Goal: Task Accomplishment & Management: Complete application form

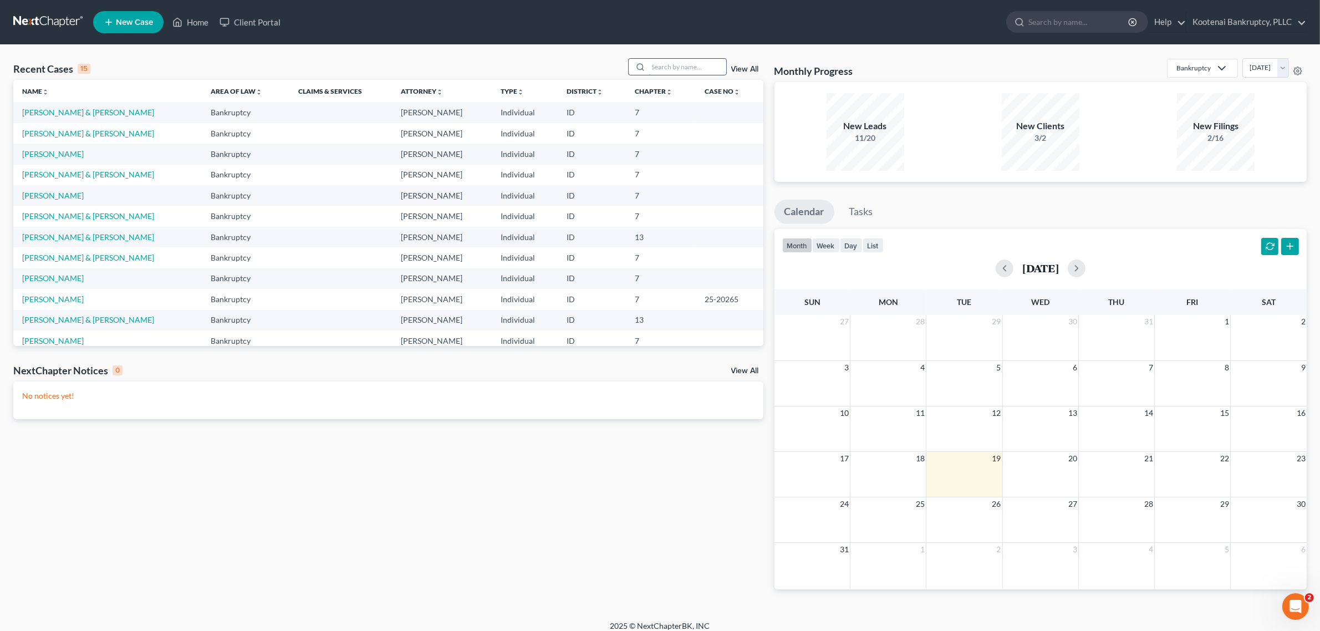
click at [666, 73] on input "search" at bounding box center [687, 67] width 78 height 16
type input "selt"
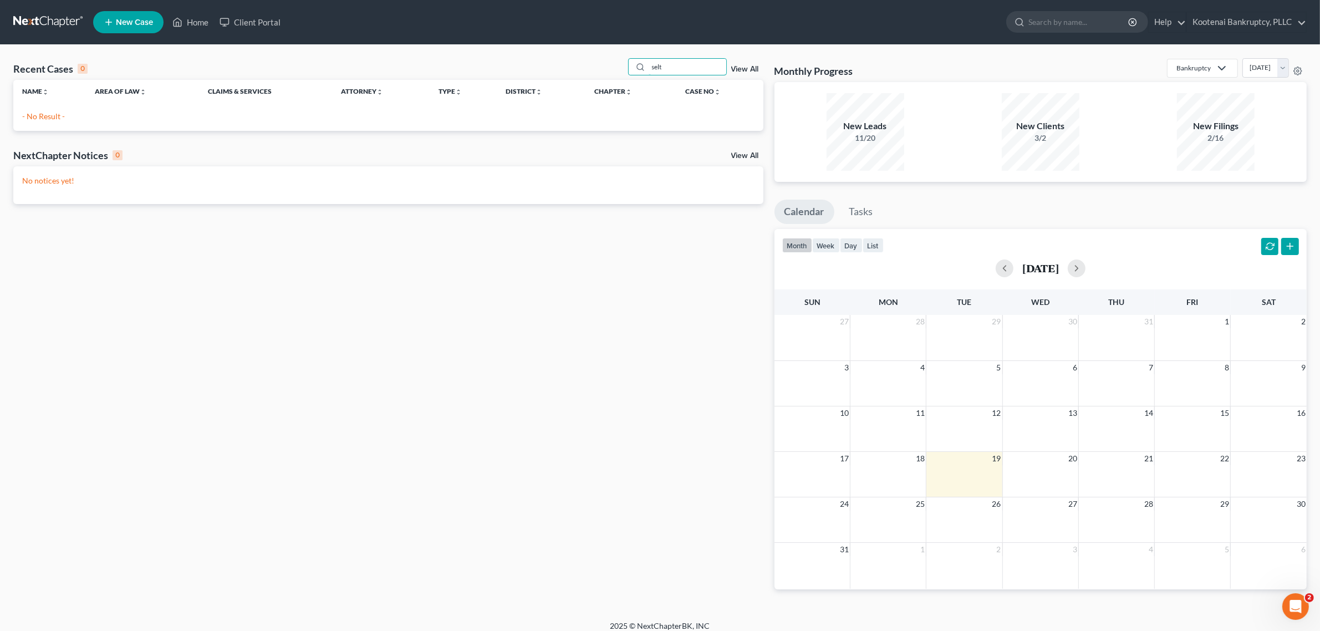
drag, startPoint x: 672, startPoint y: 65, endPoint x: 624, endPoint y: 74, distance: 49.0
click at [624, 74] on div "Recent Cases 0 selt View All" at bounding box center [388, 69] width 750 height 22
click at [131, 21] on span "New Case" at bounding box center [134, 22] width 37 height 8
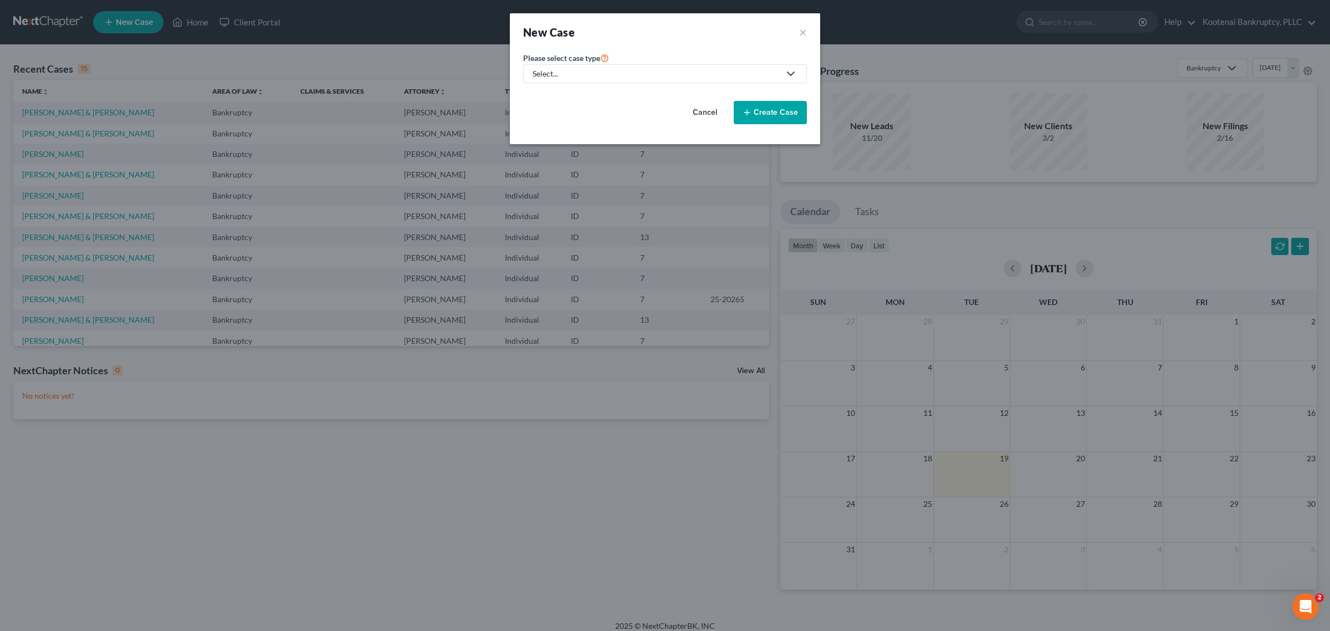
click at [582, 75] on div "Select..." at bounding box center [656, 73] width 247 height 11
click at [572, 91] on div "Bankruptcy" at bounding box center [554, 96] width 40 height 11
select select "23"
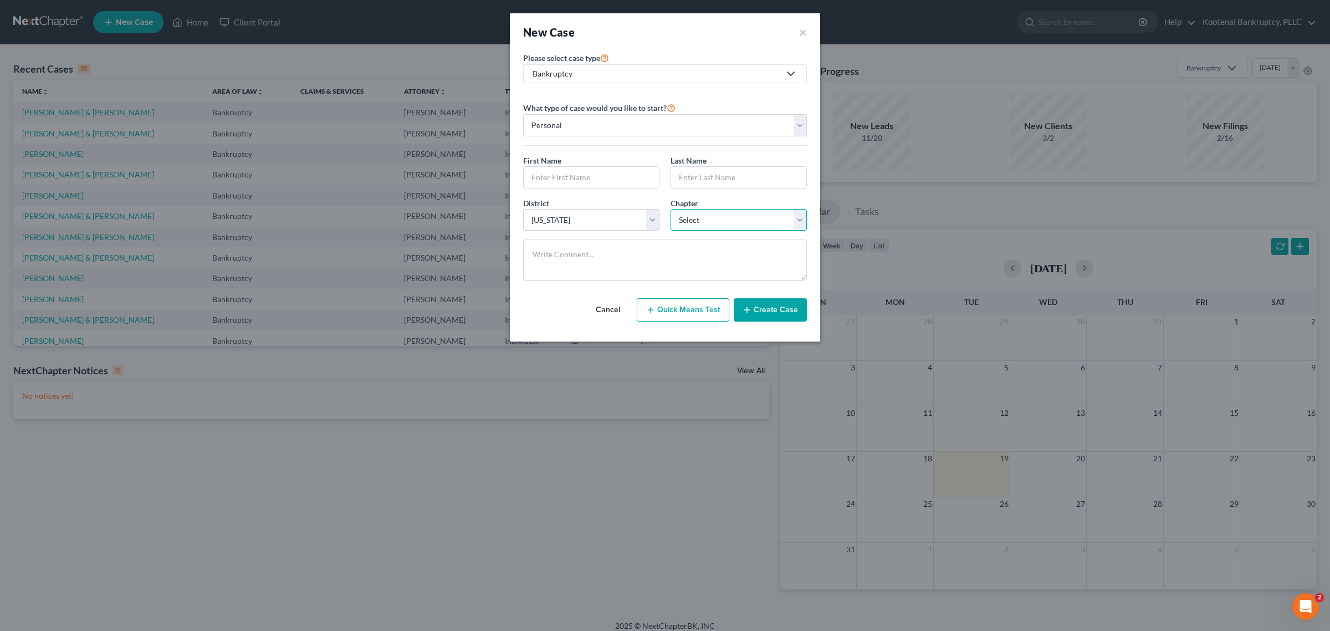
click at [722, 219] on select "Select 7 11 12 13" at bounding box center [739, 220] width 136 height 22
select select "0"
click at [671, 210] on select "Select 7 11 12 13" at bounding box center [739, 220] width 136 height 22
click at [798, 126] on select "Personal Business" at bounding box center [665, 125] width 284 height 22
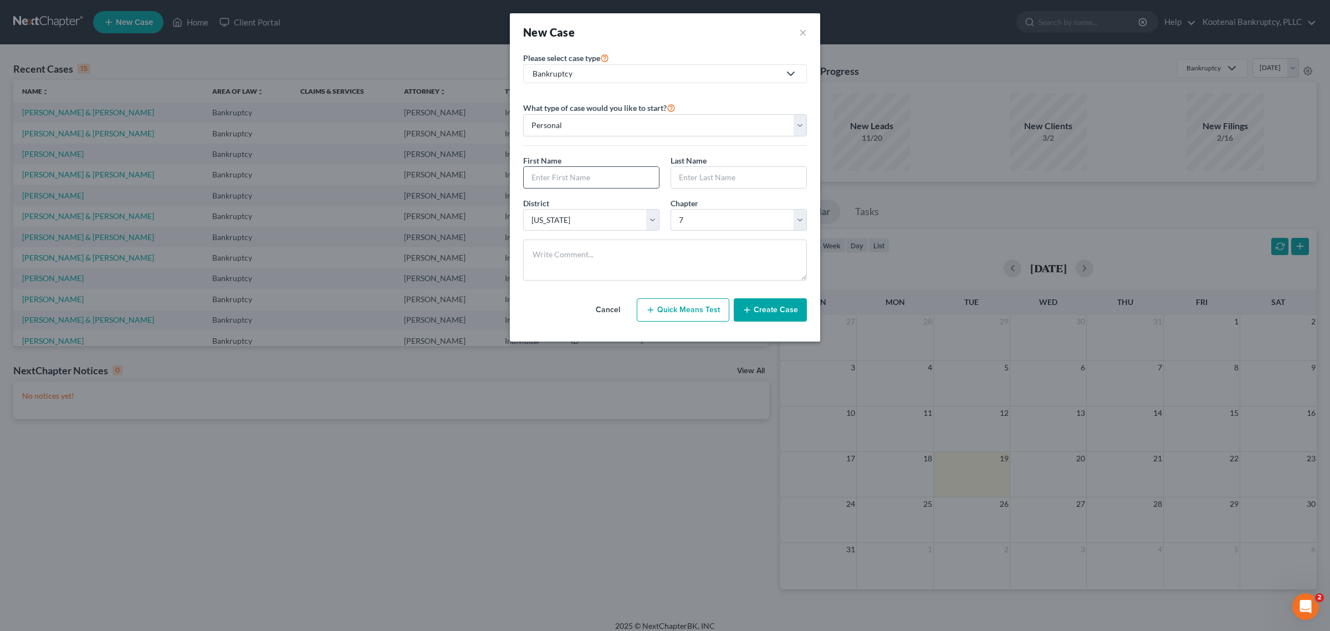
click at [644, 178] on input "text" at bounding box center [591, 177] width 135 height 21
type input "[PERSON_NAME]"
click at [689, 176] on input "text" at bounding box center [738, 177] width 135 height 21
type input "[PERSON_NAME]"
click at [764, 309] on button "Create Case" at bounding box center [770, 309] width 73 height 23
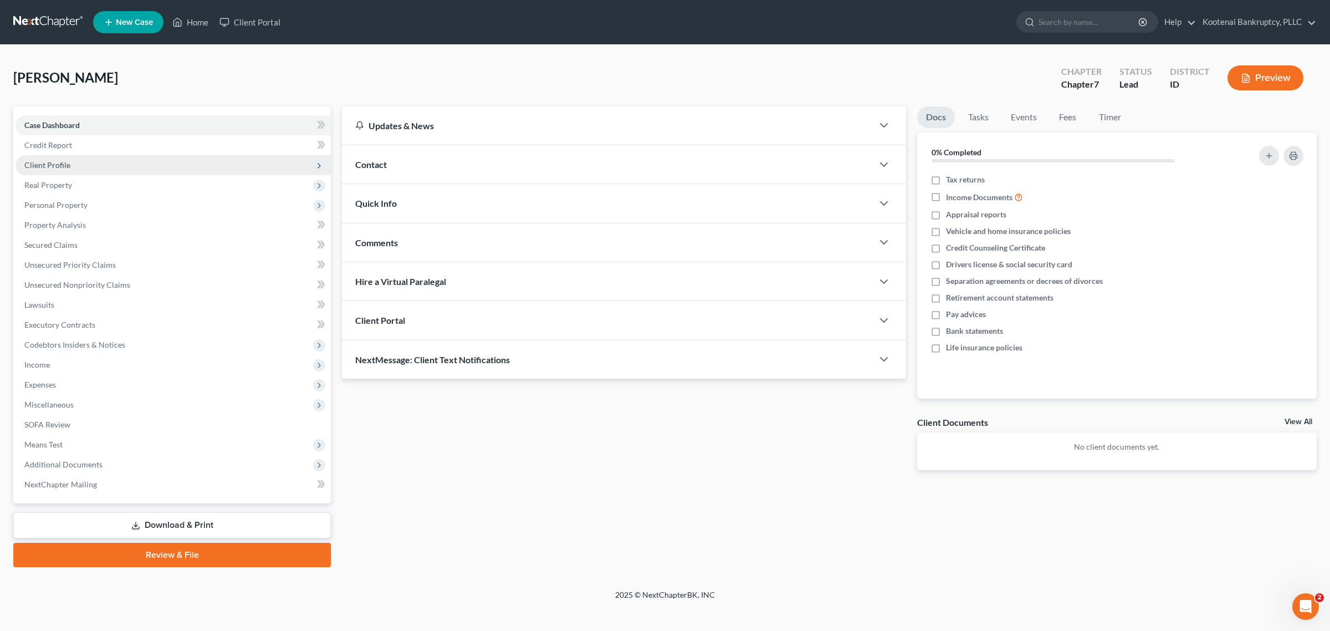
click at [48, 167] on span "Client Profile" at bounding box center [47, 164] width 46 height 9
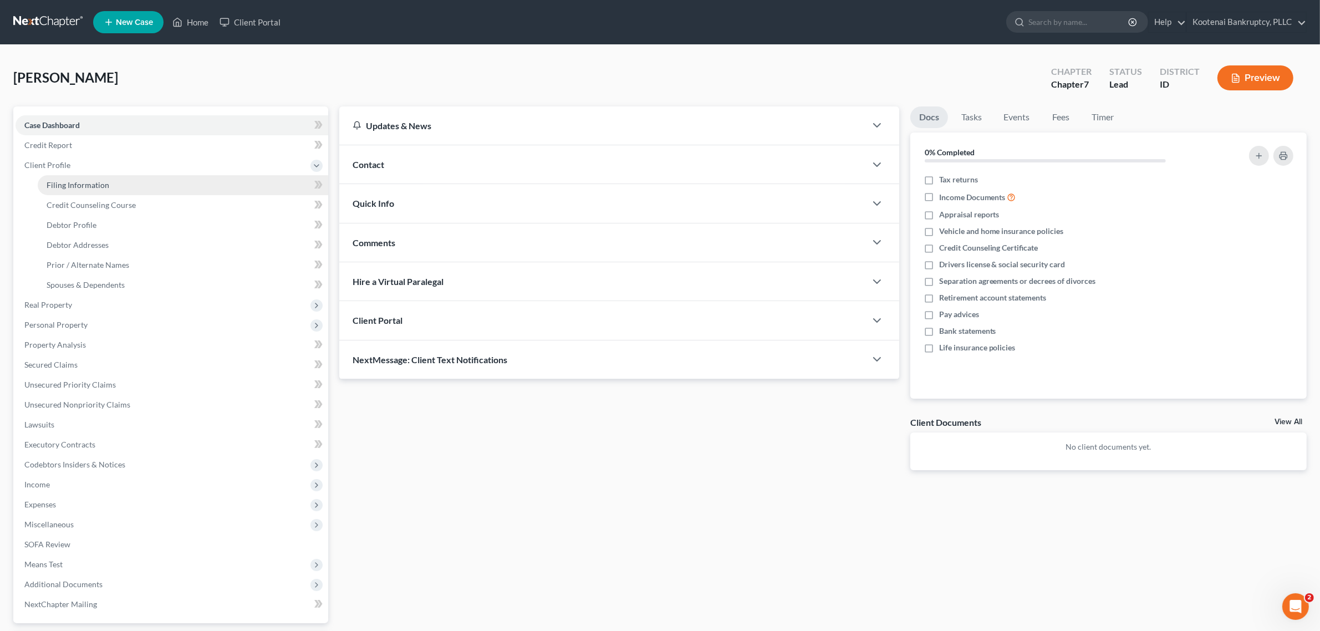
click at [72, 187] on span "Filing Information" at bounding box center [78, 184] width 63 height 9
select select "1"
select select "0"
select select "23"
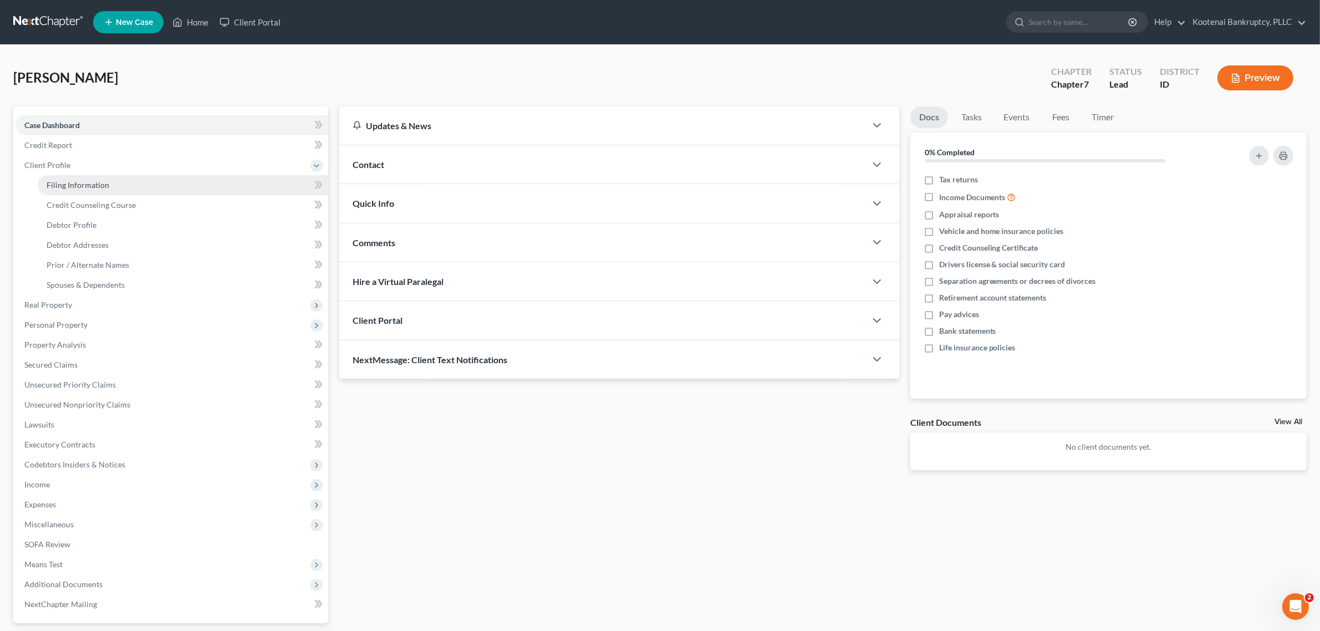
select select "0"
select select "13"
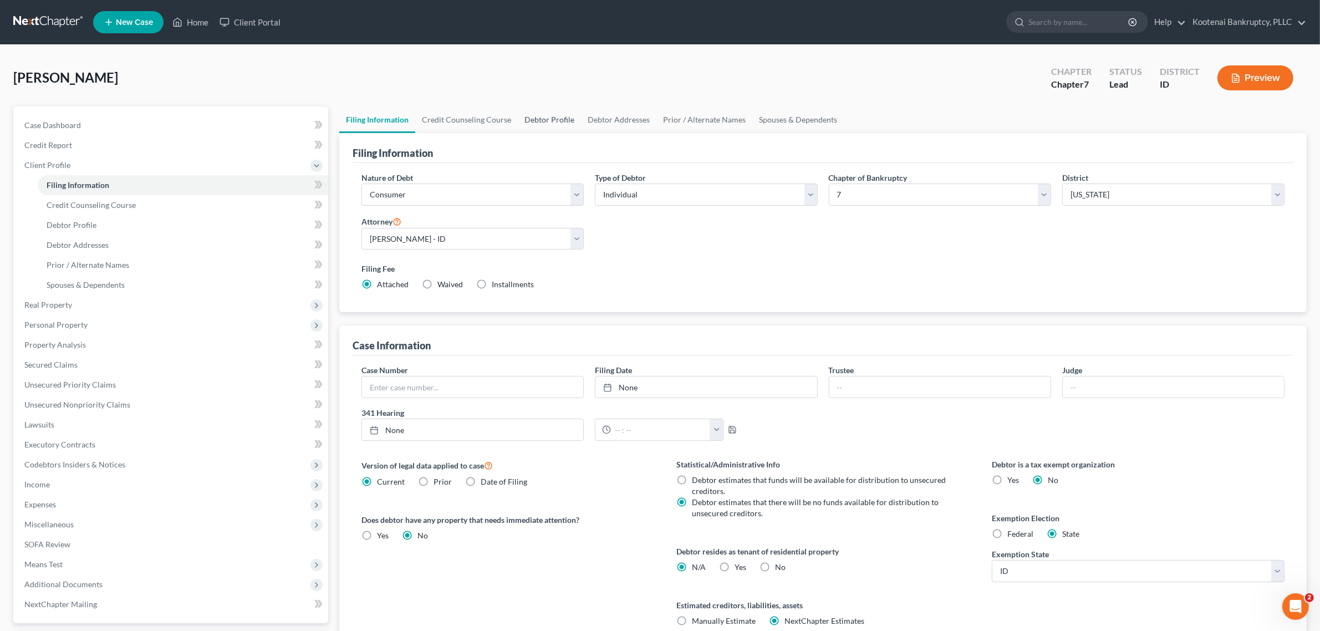
click at [542, 124] on link "Debtor Profile" at bounding box center [549, 119] width 63 height 27
select select "0"
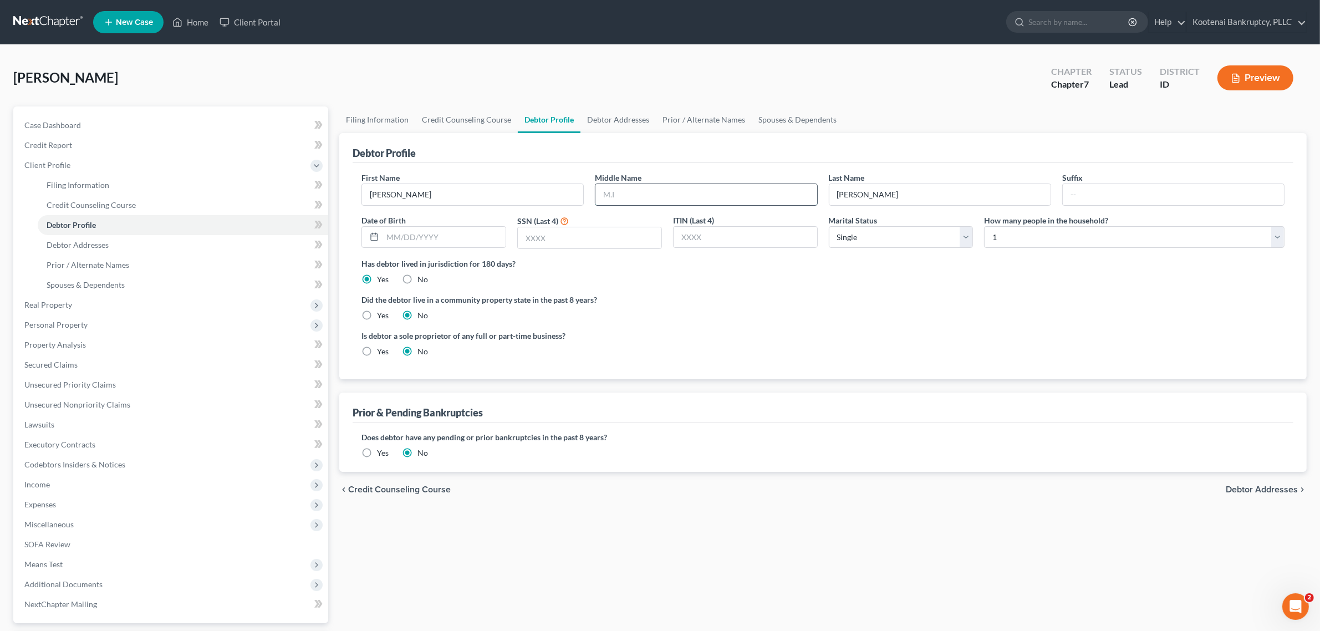
click at [662, 190] on input "text" at bounding box center [705, 194] width 221 height 21
click at [922, 287] on ng-include "First Name [PERSON_NAME] Middle Name Last Name [PERSON_NAME] Suffix Date of Bir…" at bounding box center [822, 269] width 923 height 194
click at [1025, 234] on select "Select 1 2 3 4 5 6 7 8 9 10 11 12 13 14 15 16 17 18 19 20" at bounding box center [1134, 237] width 300 height 22
select select "1"
click at [984, 226] on select "Select 1 2 3 4 5 6 7 8 9 10 11 12 13 14 15 16 17 18 19 20" at bounding box center [1134, 237] width 300 height 22
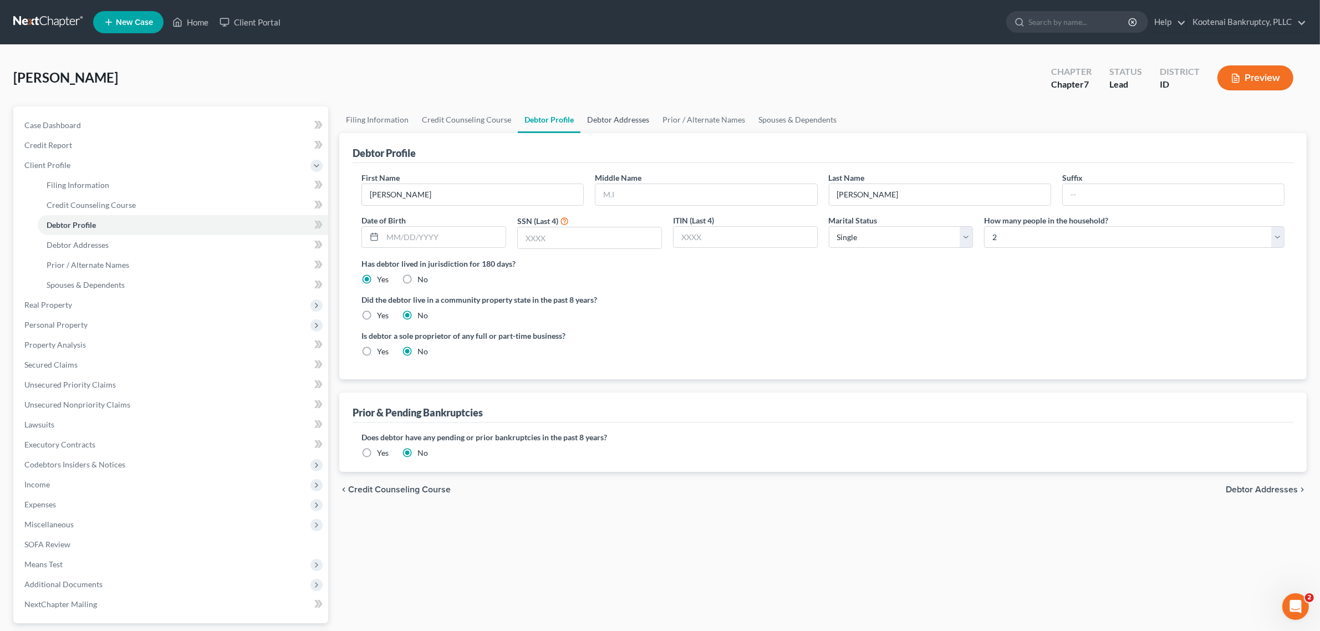
click at [615, 119] on link "Debtor Addresses" at bounding box center [617, 119] width 75 height 27
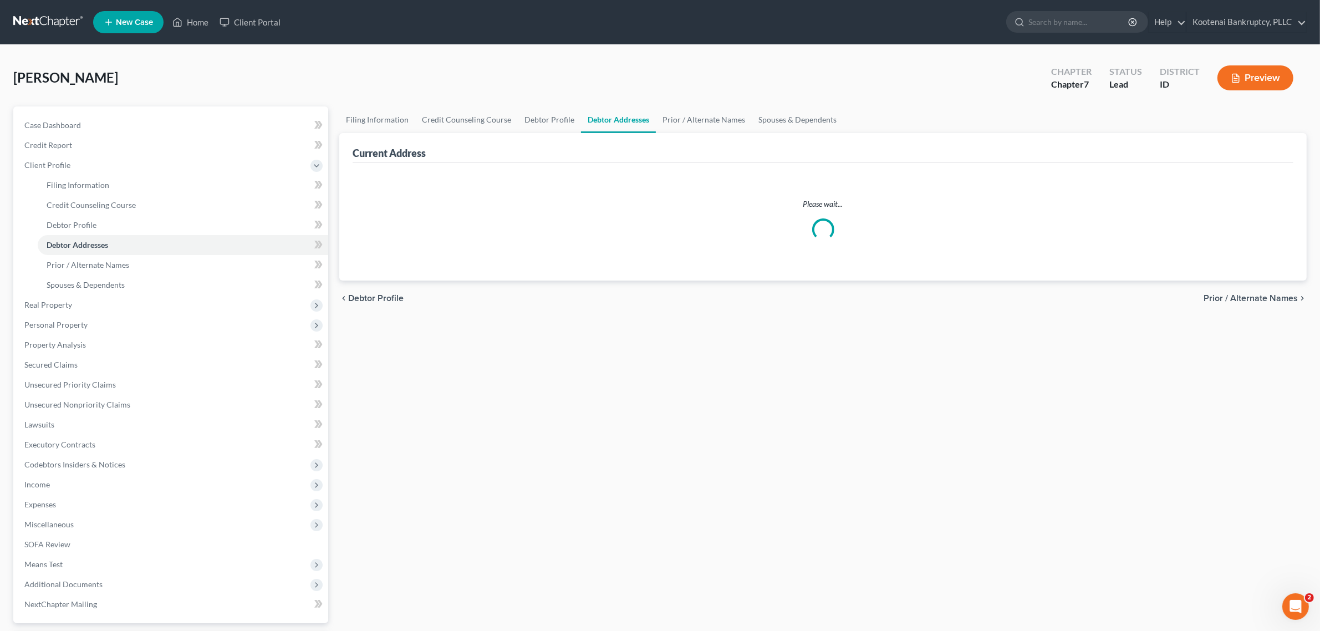
select select "0"
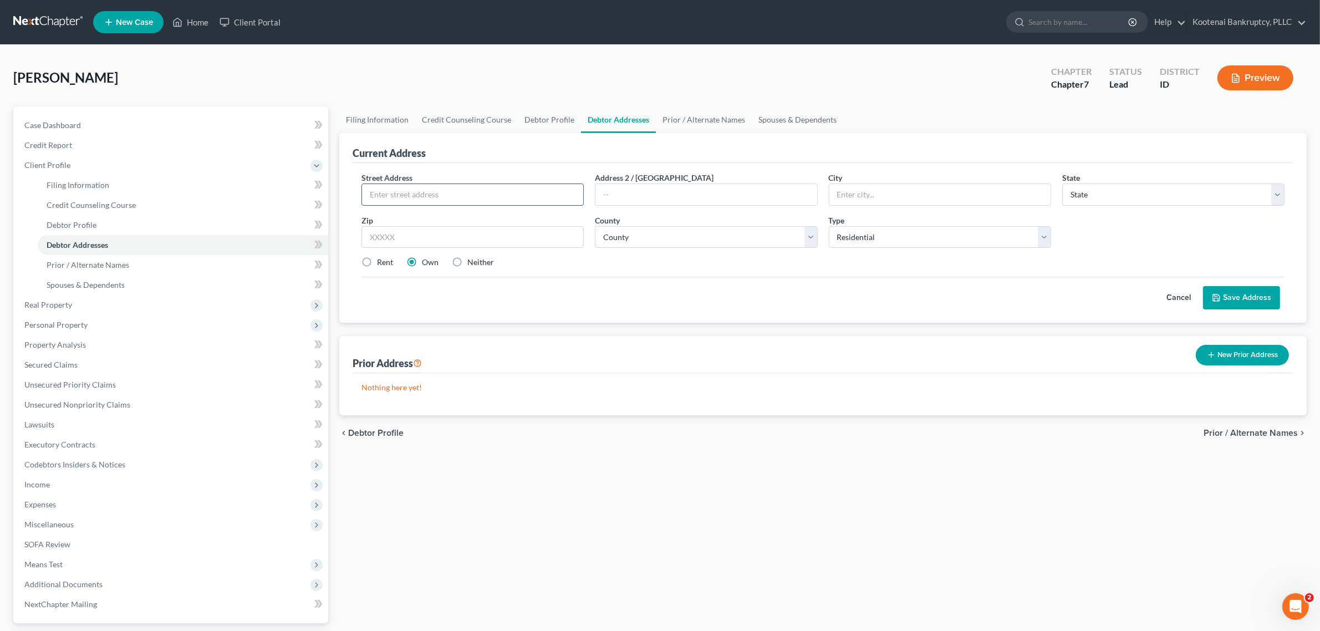
click at [469, 188] on input "text" at bounding box center [472, 194] width 221 height 21
type input "[STREET_ADDRESS]"
click at [846, 190] on input "text" at bounding box center [939, 194] width 221 height 21
type input "Coeur d'Alene"
click at [1095, 198] on select "State [US_STATE] AK AR AZ CA CO CT DE DC [GEOGRAPHIC_DATA] [GEOGRAPHIC_DATA] GU…" at bounding box center [1173, 194] width 222 height 22
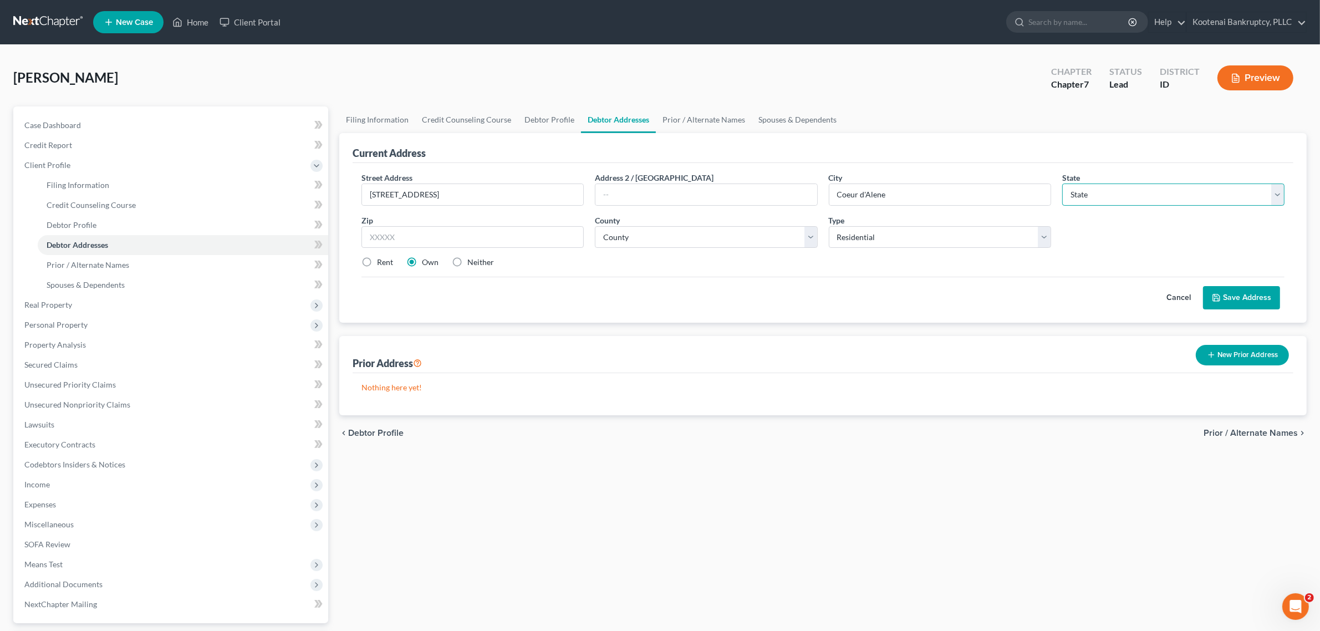
select select "13"
click at [1062, 183] on select "State [US_STATE] AK AR AZ CA CO CT DE DC [GEOGRAPHIC_DATA] [GEOGRAPHIC_DATA] GU…" at bounding box center [1173, 194] width 222 height 22
click at [551, 239] on input "text" at bounding box center [472, 237] width 222 height 22
type input "83815"
click at [702, 292] on div "Cancel Save Address" at bounding box center [822, 293] width 923 height 33
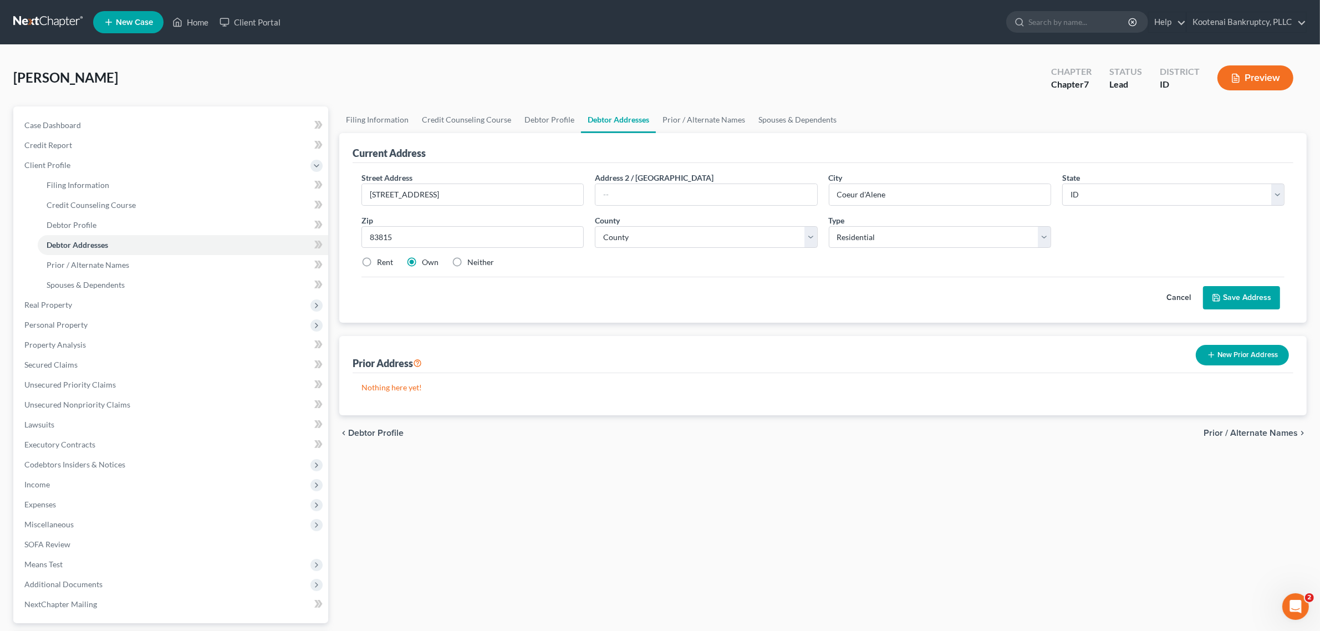
type input "Coeur D Alene"
click at [377, 264] on label "Rent" at bounding box center [385, 262] width 16 height 11
click at [381, 264] on input "Rent" at bounding box center [384, 260] width 7 height 7
radio input "true"
click at [763, 236] on select "County [GEOGRAPHIC_DATA] [GEOGRAPHIC_DATA] [GEOGRAPHIC_DATA] [GEOGRAPHIC_DATA] …" at bounding box center [706, 237] width 222 height 22
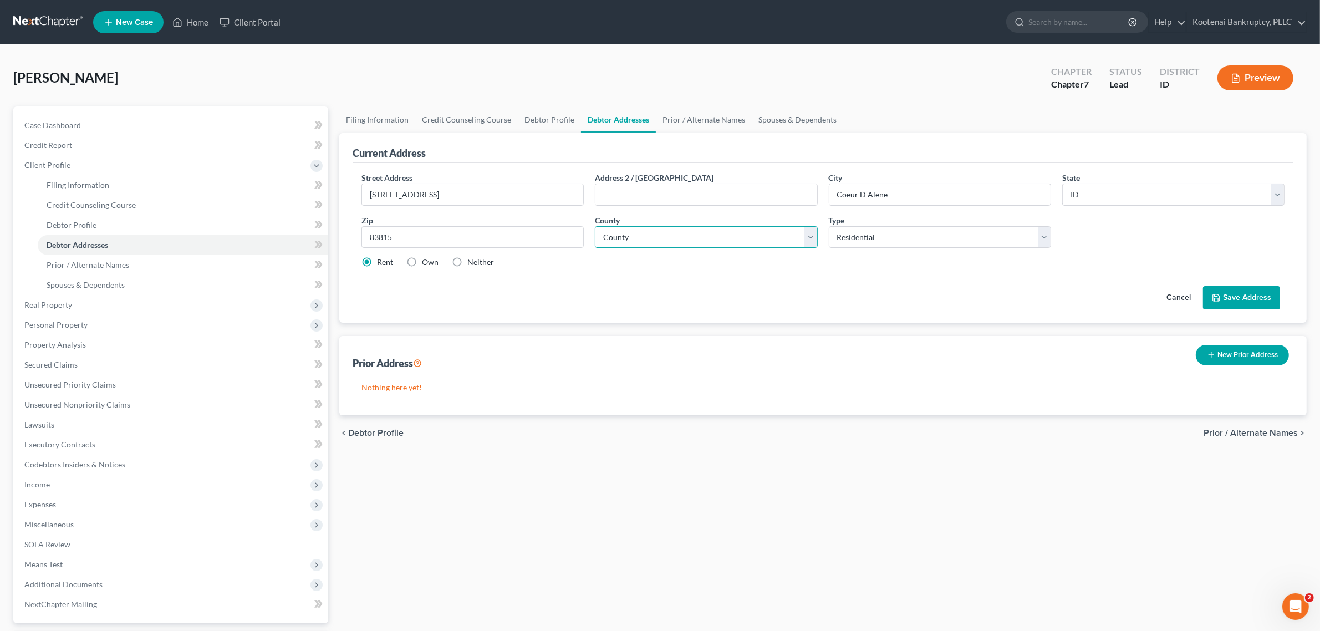
select select "27"
click at [595, 226] on select "County [GEOGRAPHIC_DATA] [GEOGRAPHIC_DATA] [GEOGRAPHIC_DATA] [GEOGRAPHIC_DATA] …" at bounding box center [706, 237] width 222 height 22
click at [988, 242] on select "Select Residential Mailing Rental Business" at bounding box center [940, 237] width 222 height 22
click at [990, 236] on select "Select Residential Mailing Rental Business" at bounding box center [940, 237] width 222 height 22
click at [1234, 295] on button "Save Address" at bounding box center [1241, 297] width 77 height 23
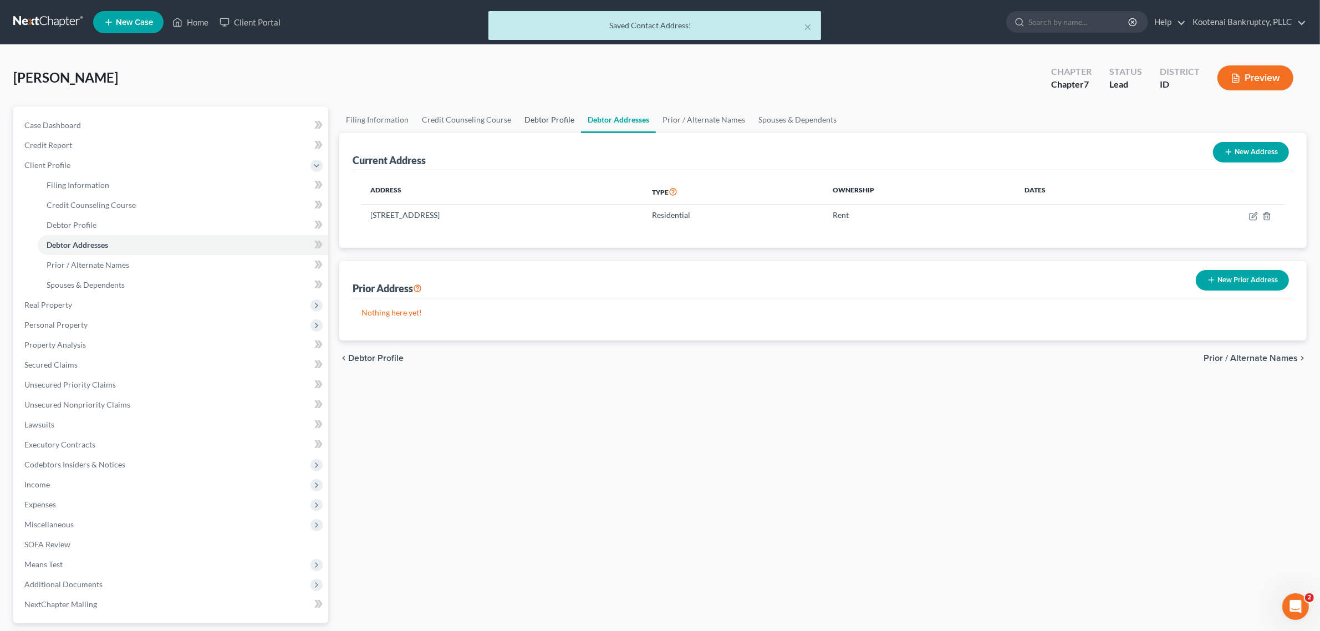
click at [530, 119] on link "Debtor Profile" at bounding box center [549, 119] width 63 height 27
select select "0"
select select "1"
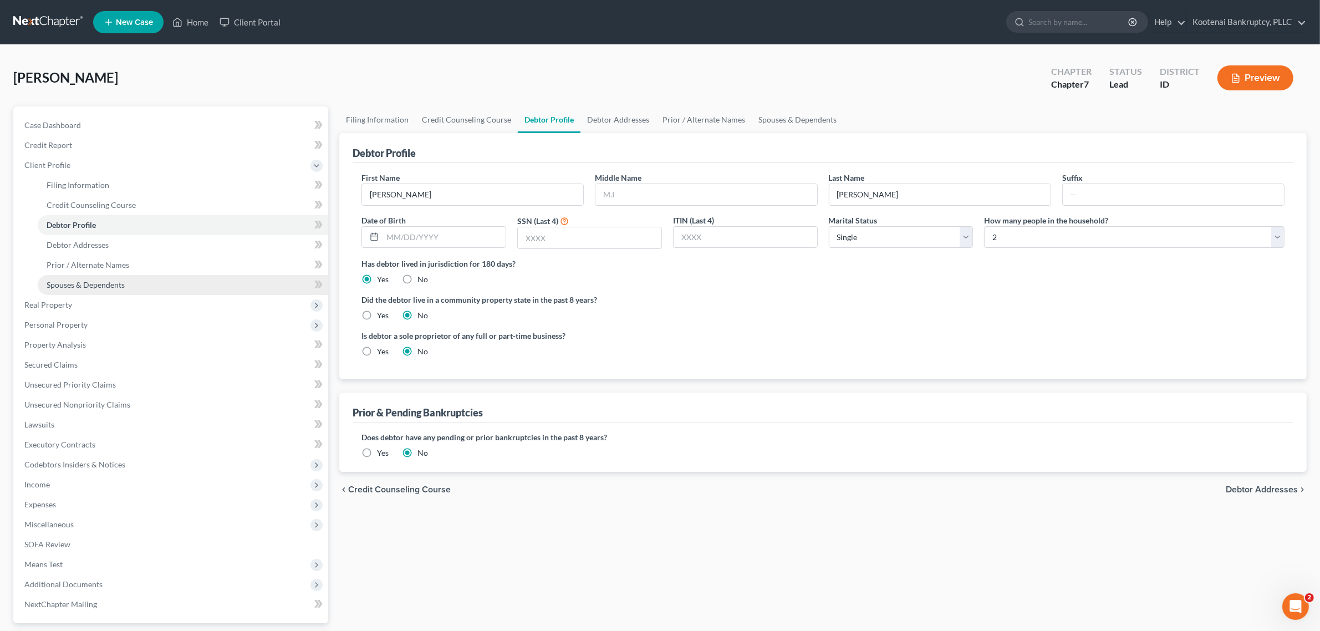
click at [93, 284] on span "Spouses & Dependents" at bounding box center [86, 284] width 78 height 9
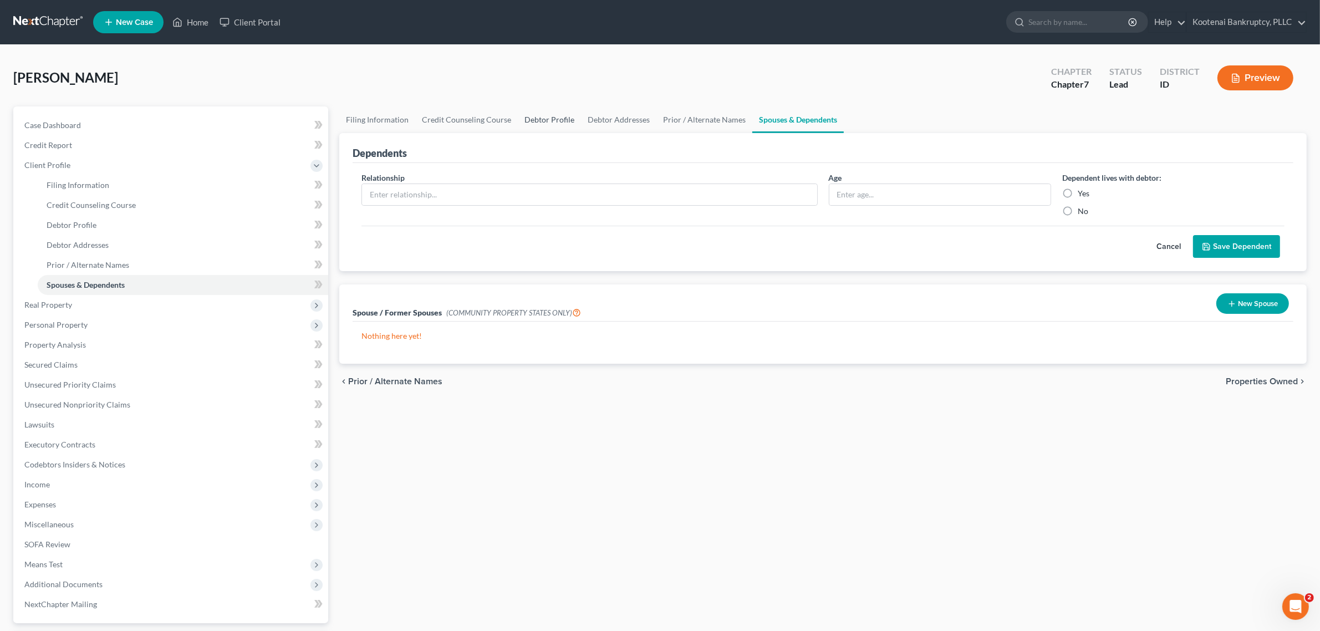
click at [535, 120] on link "Debtor Profile" at bounding box center [549, 119] width 63 height 27
select select "0"
select select "1"
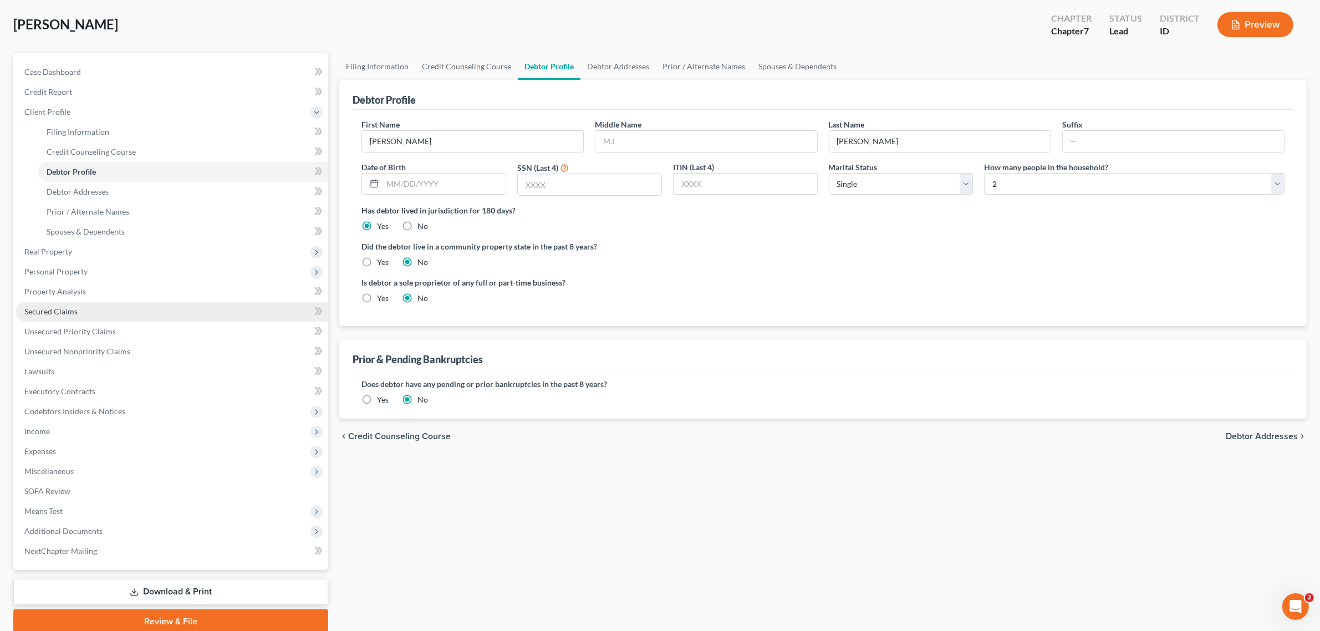
scroll to position [97, 0]
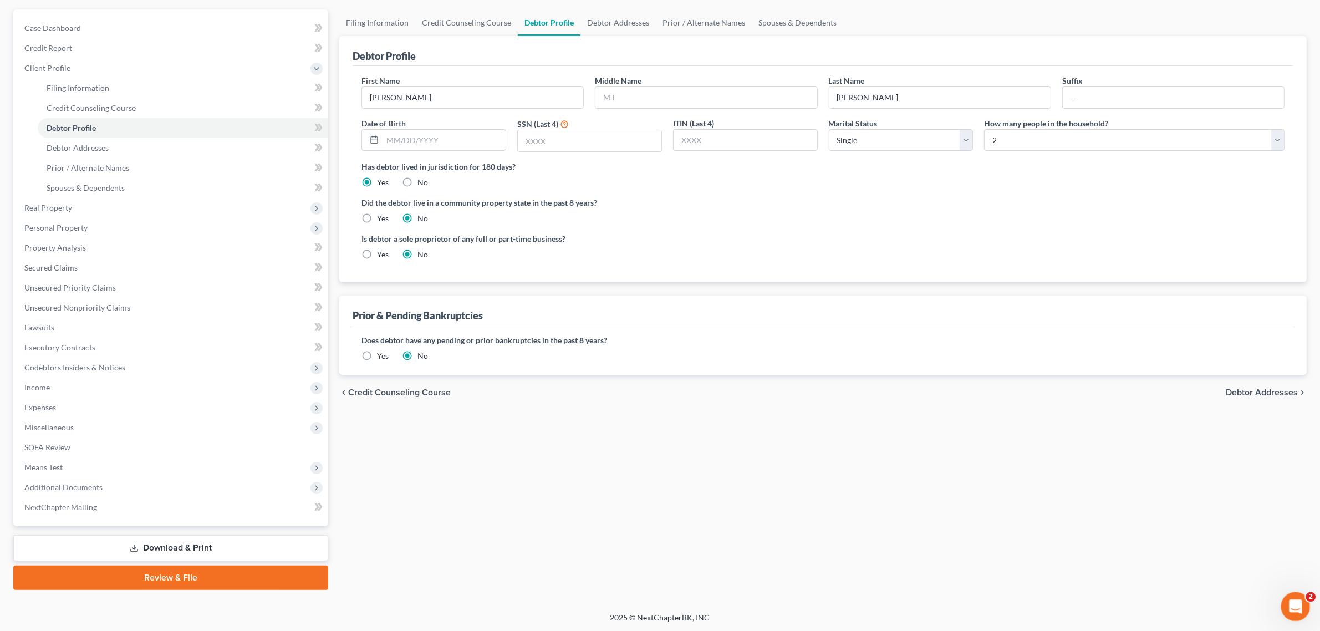
click at [1302, 613] on div "Open Intercom Messenger" at bounding box center [1293, 604] width 37 height 37
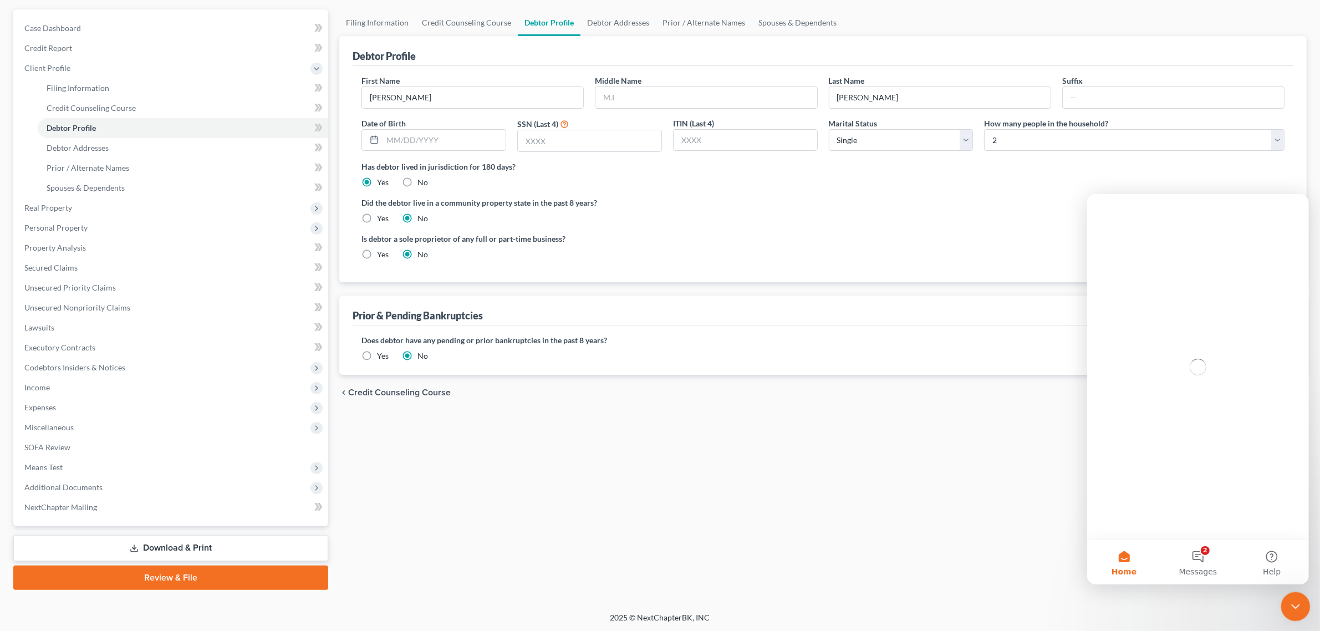
scroll to position [0, 0]
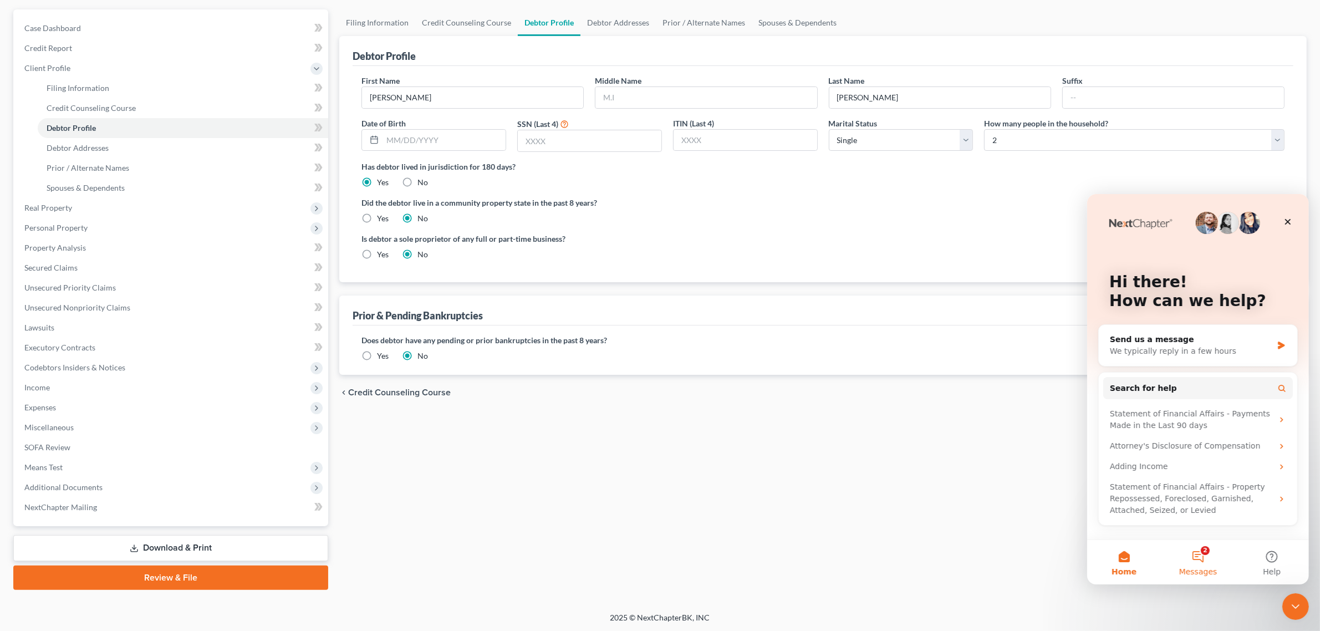
click at [1193, 570] on span "Messages" at bounding box center [1197, 571] width 38 height 8
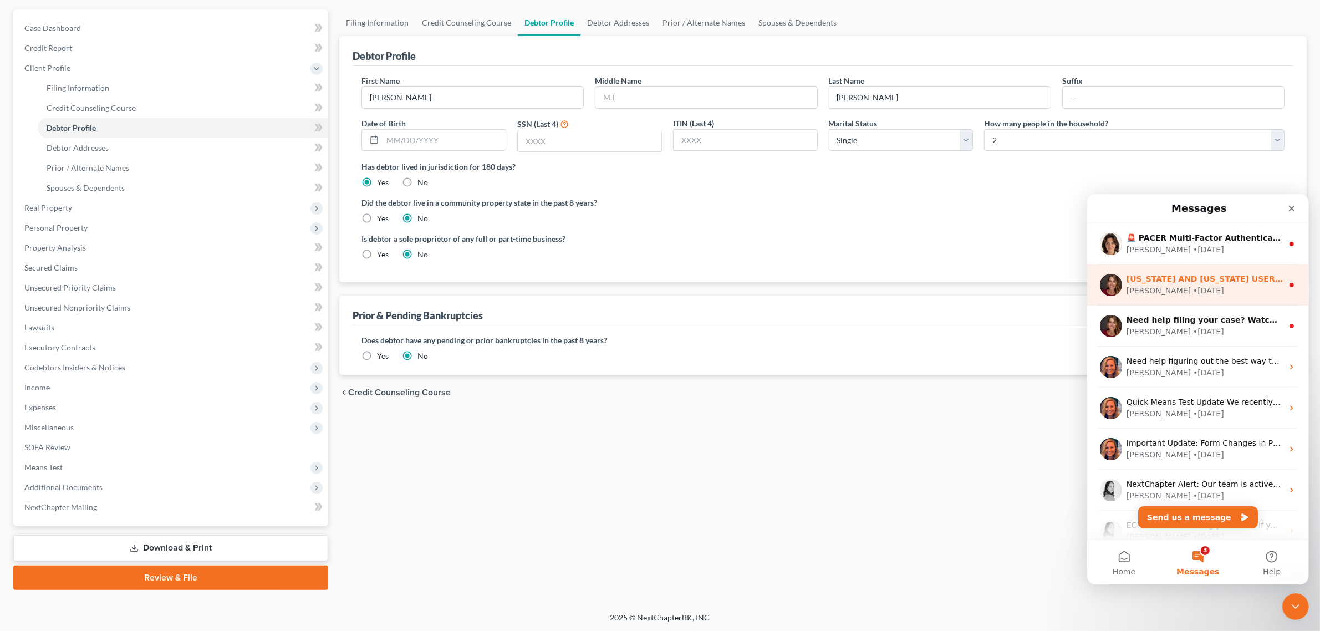
click at [1220, 271] on div "[US_STATE] AND [US_STATE] USERS - PLEASE READ If you have cases to file [DATE] …" at bounding box center [1197, 284] width 222 height 41
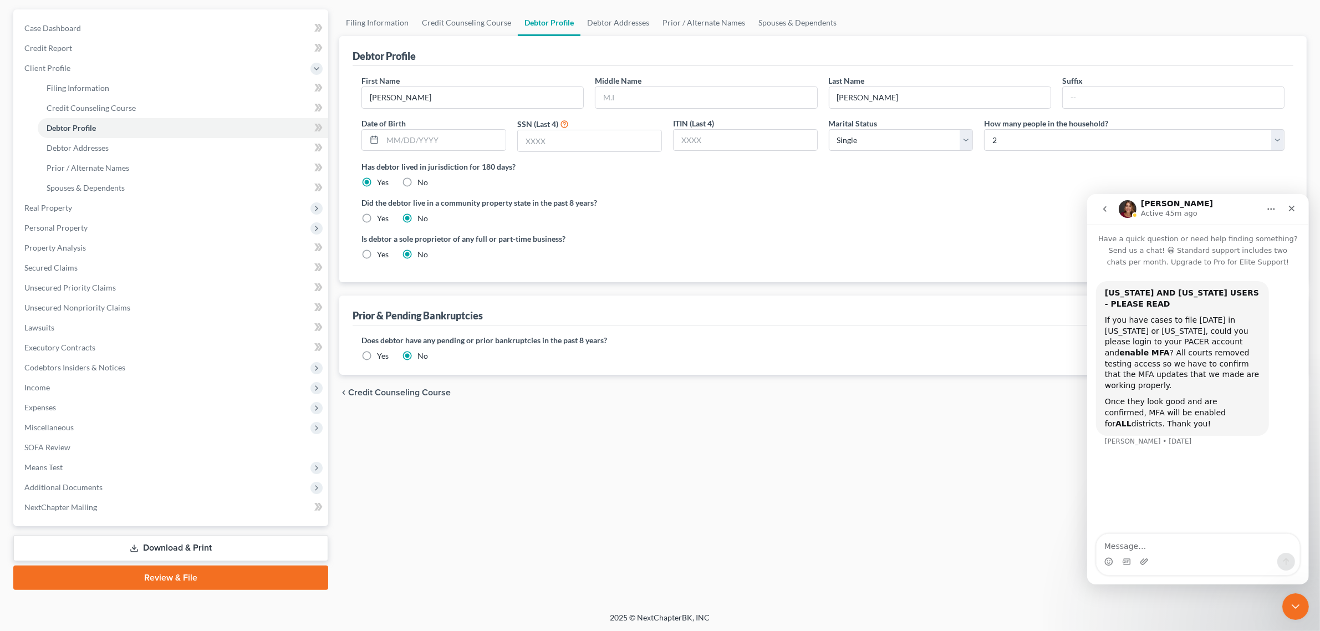
click at [1100, 205] on icon "go back" at bounding box center [1104, 208] width 9 height 9
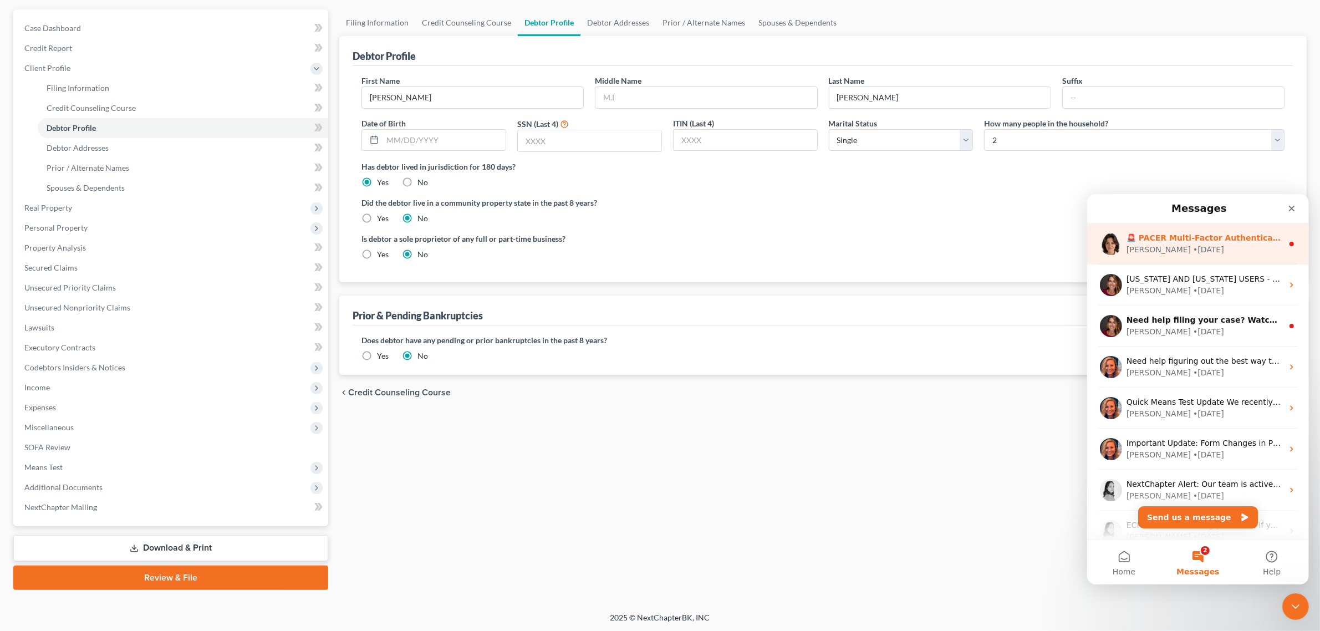
click at [1199, 258] on div "🚨 PACER Multi-Factor Authentication Now Required 🚨 Starting [DATE], PACER requi…" at bounding box center [1197, 243] width 222 height 41
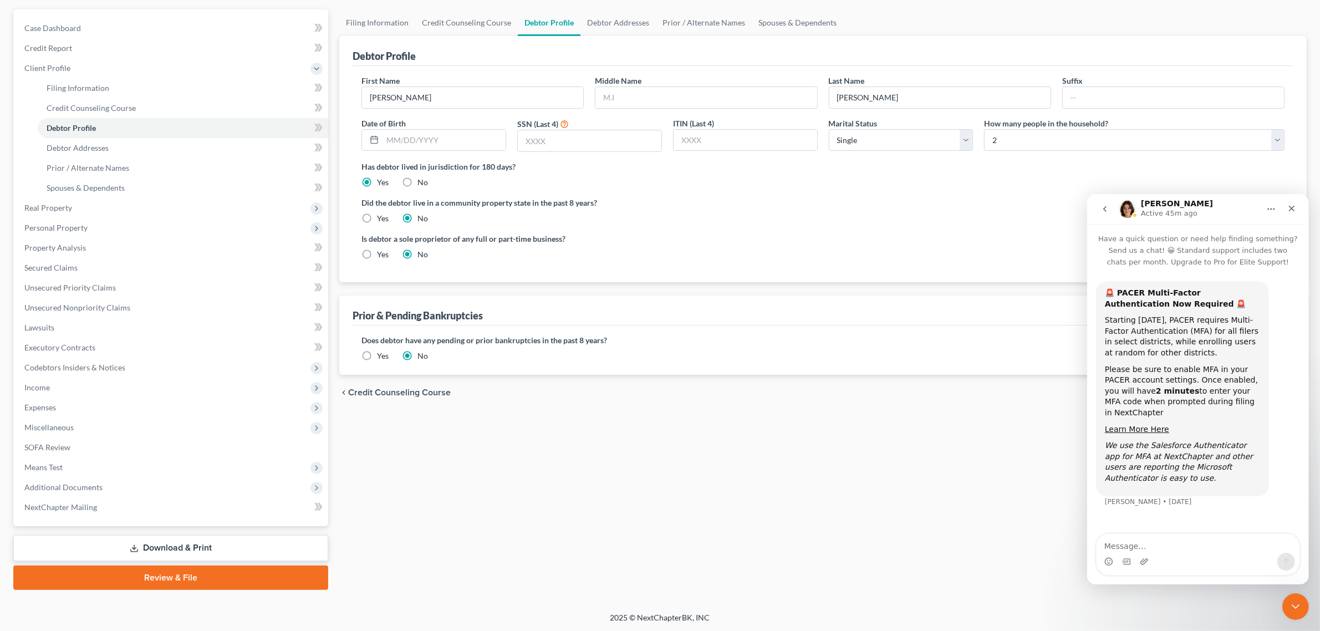
click at [1097, 208] on button "go back" at bounding box center [1104, 208] width 21 height 21
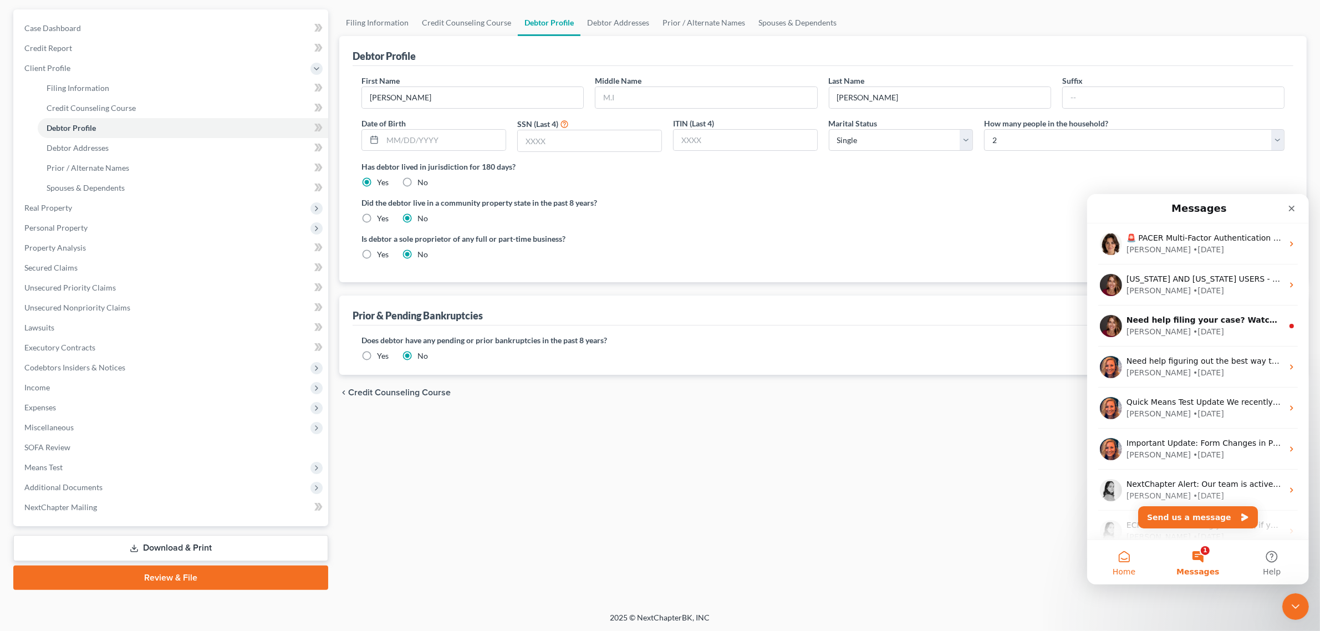
click at [1142, 565] on button "Home" at bounding box center [1123, 561] width 74 height 44
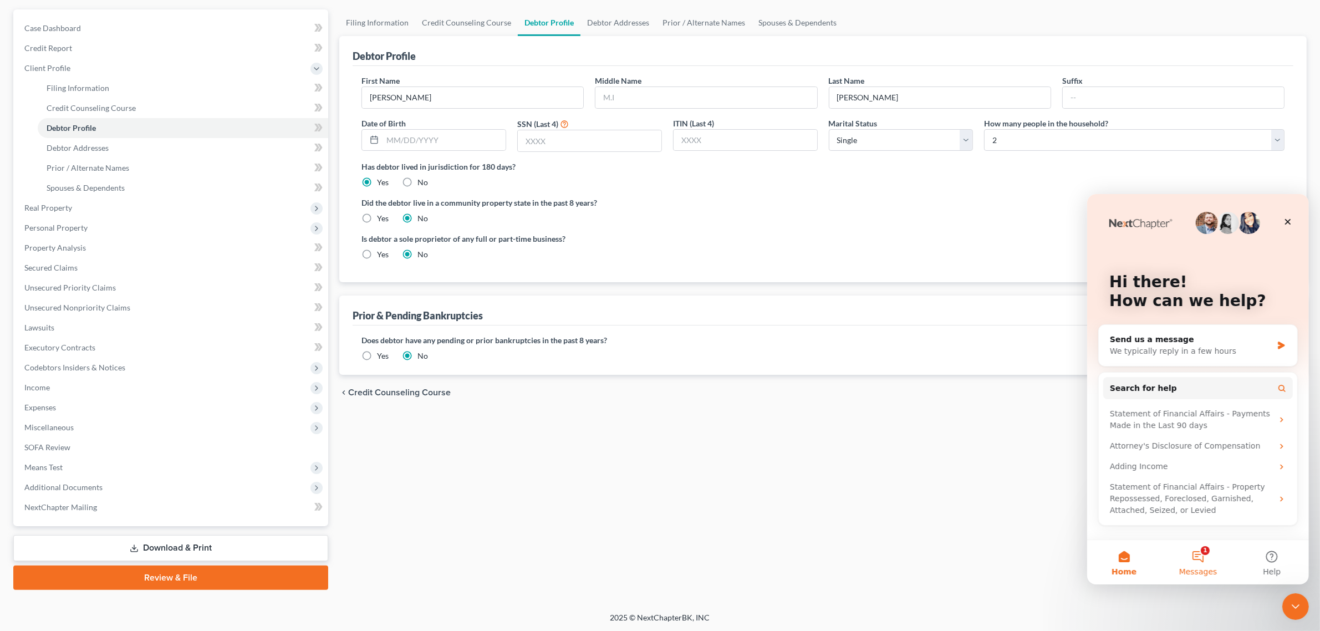
click at [1182, 562] on button "1 Messages" at bounding box center [1197, 561] width 74 height 44
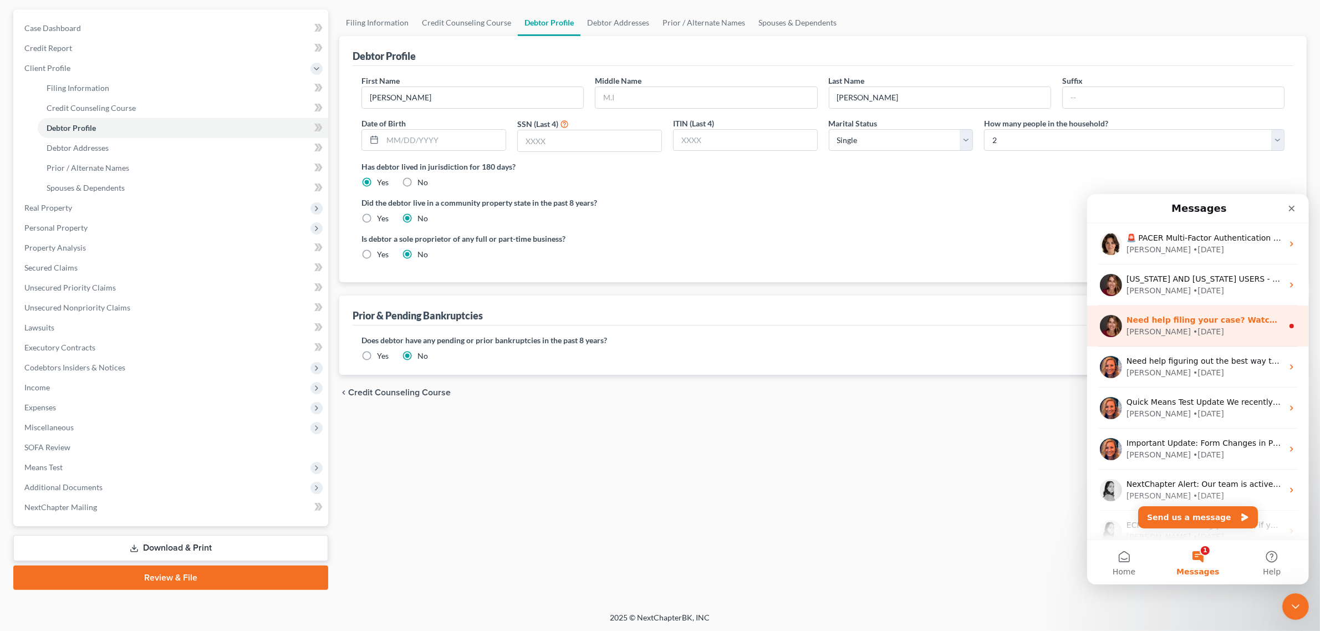
click at [1202, 328] on div "[PERSON_NAME] • [DATE]" at bounding box center [1204, 331] width 156 height 12
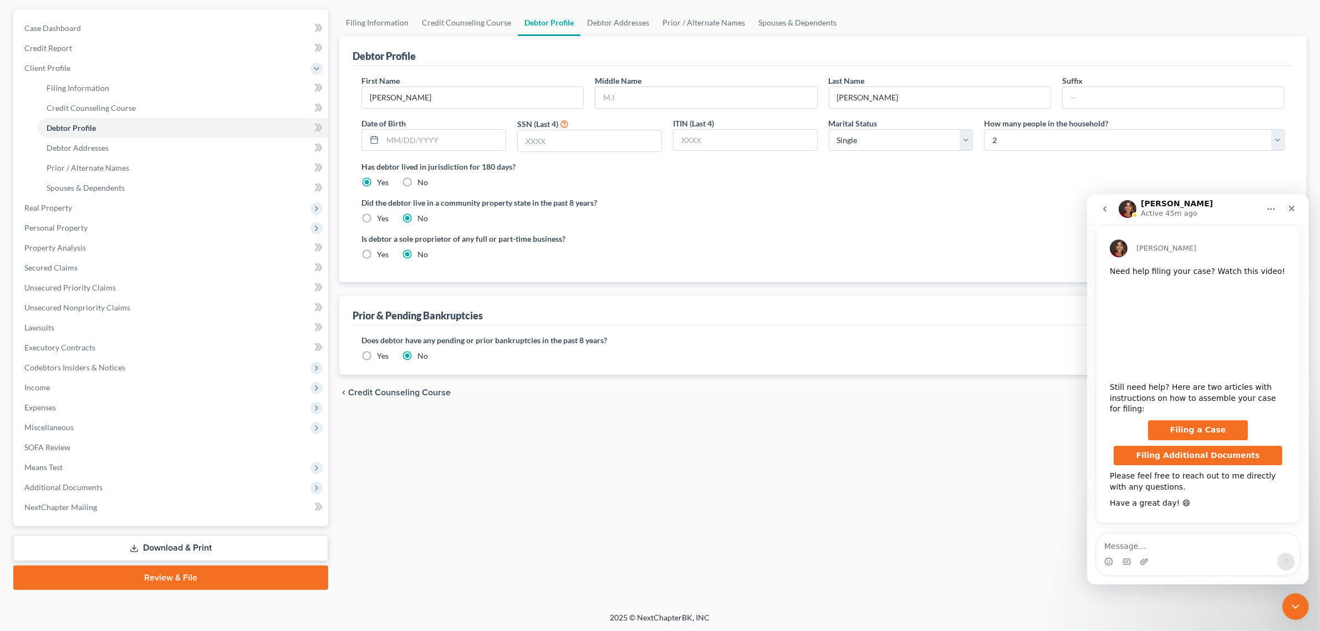
scroll to position [57, 0]
click at [1291, 213] on div "Close" at bounding box center [1291, 208] width 20 height 20
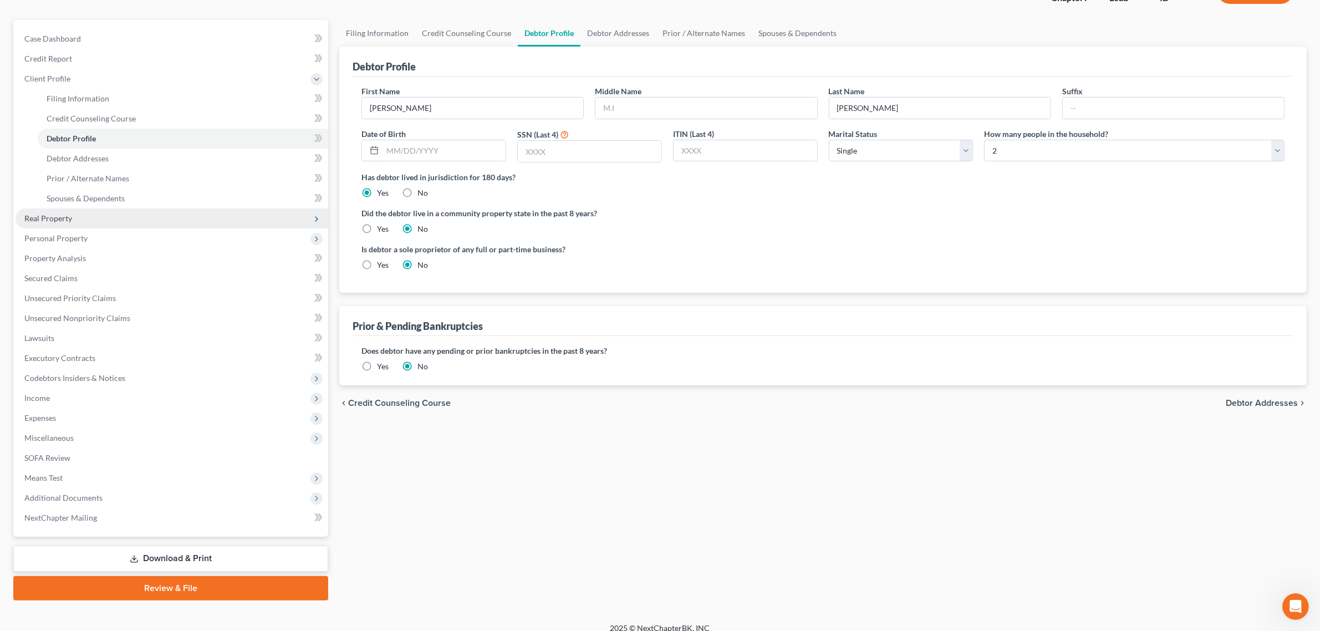
scroll to position [0, 0]
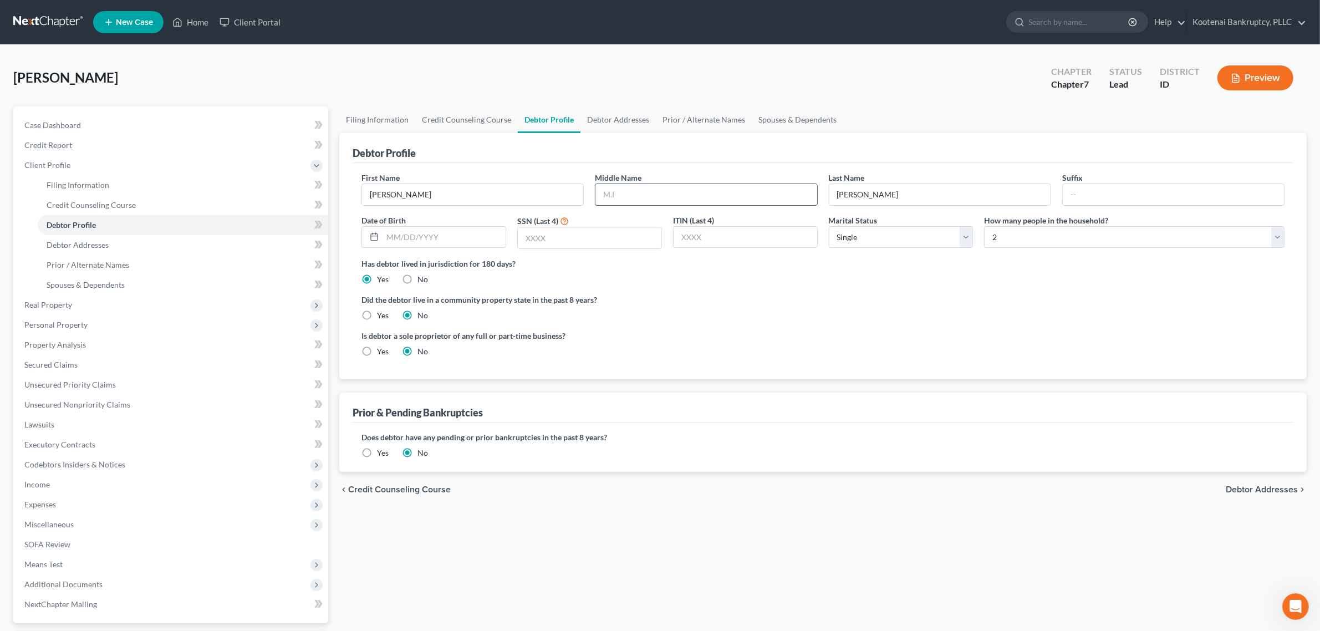
click at [663, 186] on input "text" at bounding box center [705, 194] width 221 height 21
type input "[PERSON_NAME]"
click at [488, 239] on input "text" at bounding box center [443, 237] width 123 height 21
type input "[DATE]"
click at [536, 237] on input "text" at bounding box center [590, 237] width 144 height 21
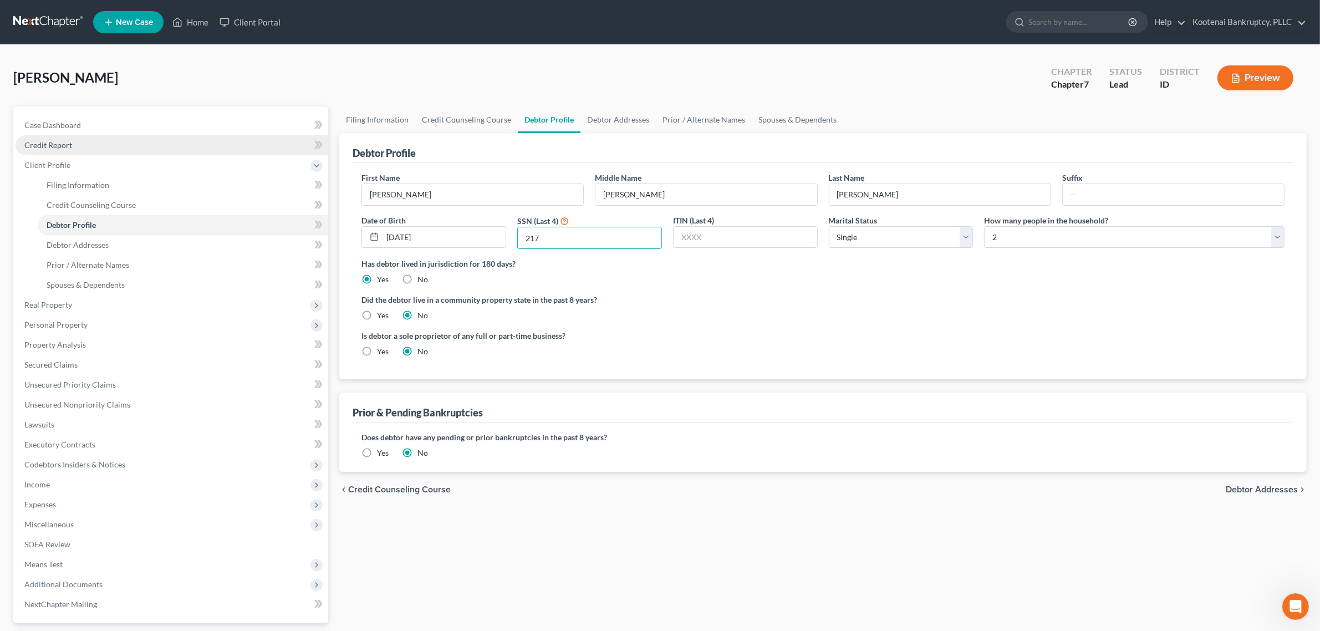
type input "217"
click at [73, 137] on link "Credit Report" at bounding box center [172, 145] width 313 height 20
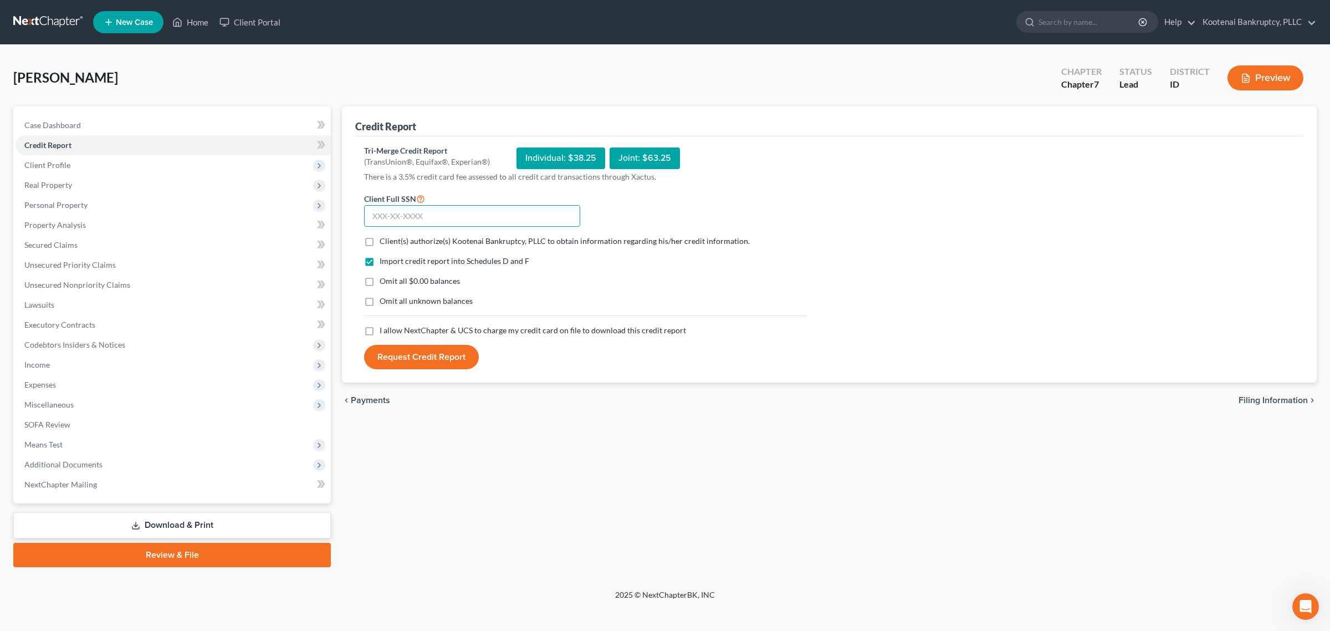
click at [448, 213] on input "text" at bounding box center [472, 216] width 216 height 22
type input "519-94-1217"
click at [380, 236] on label "Client(s) authorize(s) Kootenai Bankruptcy, PLLC to obtain information regardin…" at bounding box center [565, 241] width 370 height 11
click at [384, 236] on input "Client(s) authorize(s) Kootenai Bankruptcy, PLLC to obtain information regardin…" at bounding box center [387, 239] width 7 height 7
checkbox input "true"
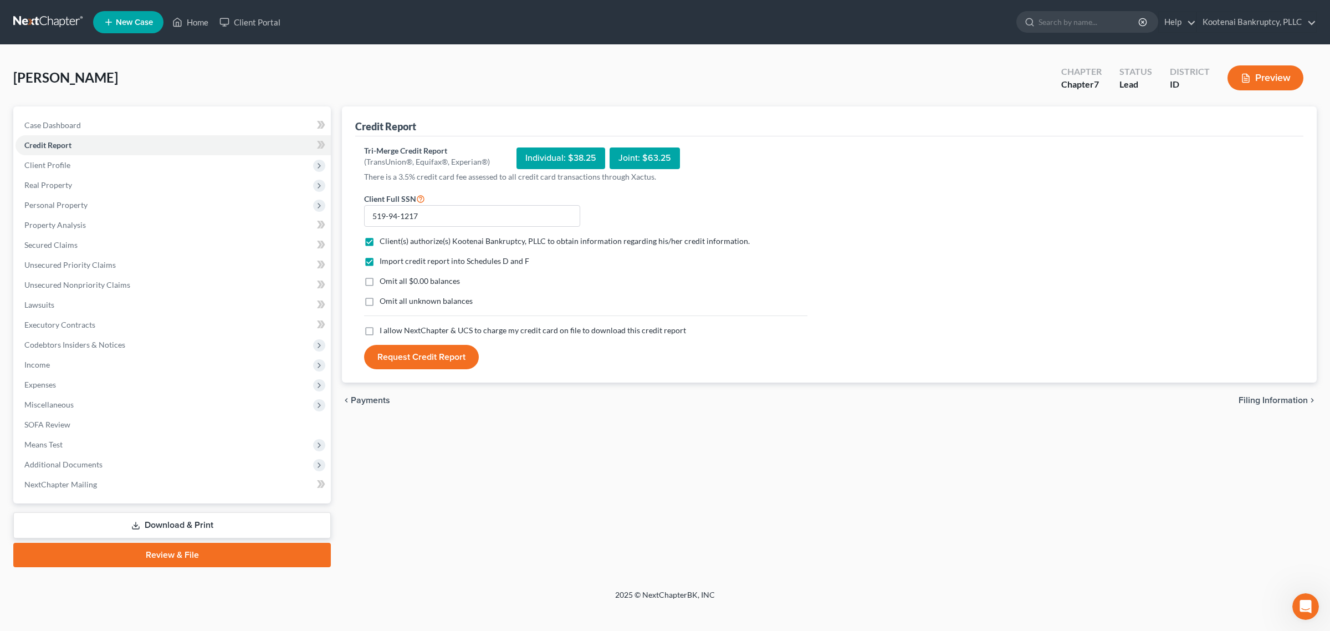
click at [380, 331] on label "I allow NextChapter & UCS to charge my credit card on file to download this cre…" at bounding box center [533, 330] width 307 height 11
click at [384, 331] on input "I allow NextChapter & UCS to charge my credit card on file to download this cre…" at bounding box center [387, 328] width 7 height 7
checkbox input "true"
drag, startPoint x: 417, startPoint y: 363, endPoint x: 391, endPoint y: 361, distance: 25.6
click at [417, 362] on button "Request Credit Report" at bounding box center [421, 357] width 115 height 24
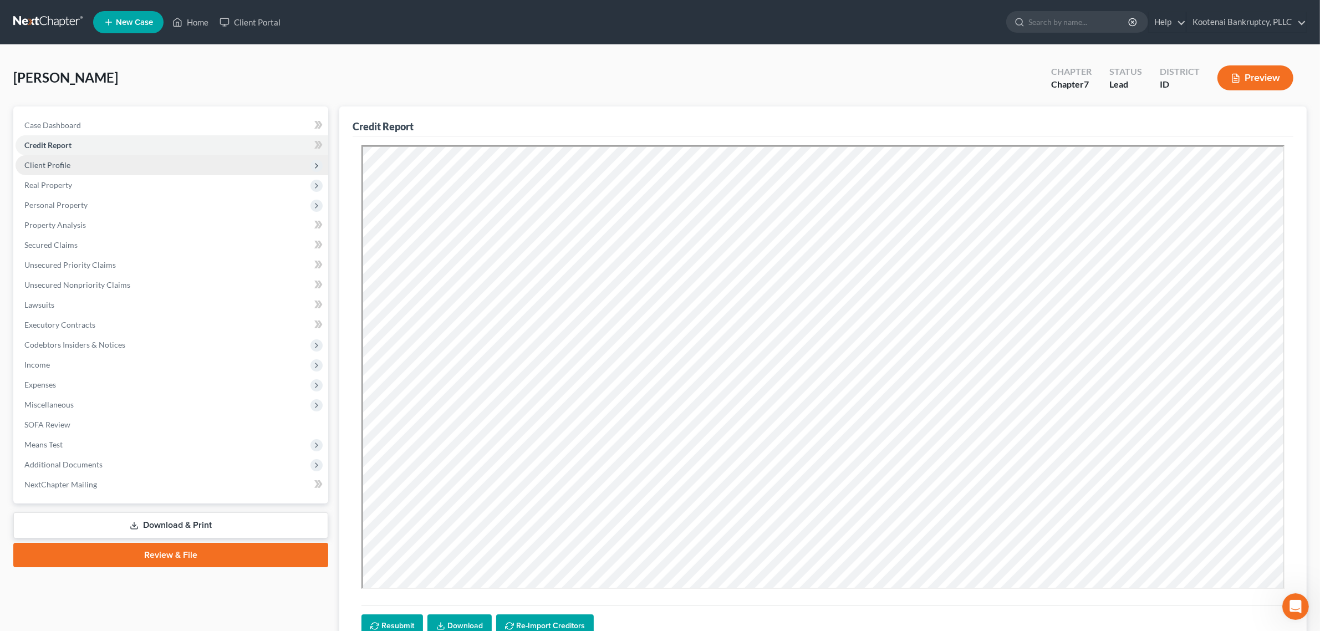
click at [83, 170] on span "Client Profile" at bounding box center [172, 165] width 313 height 20
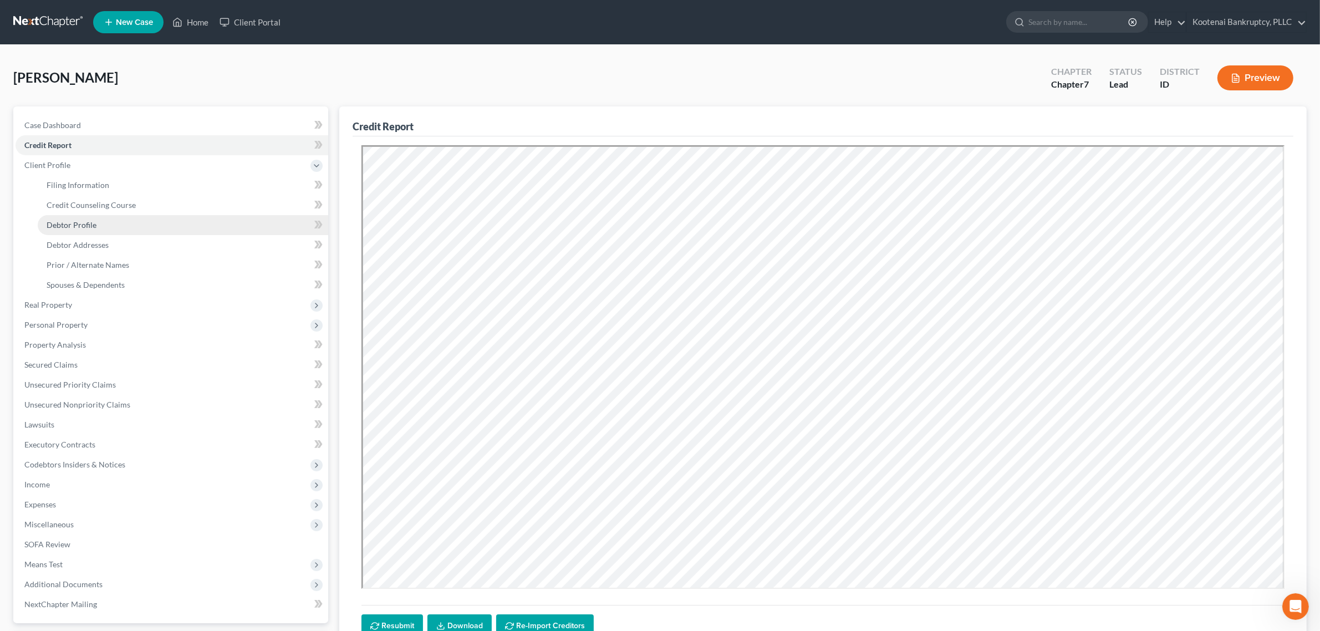
click at [100, 224] on link "Debtor Profile" at bounding box center [183, 225] width 290 height 20
select select "0"
select select "1"
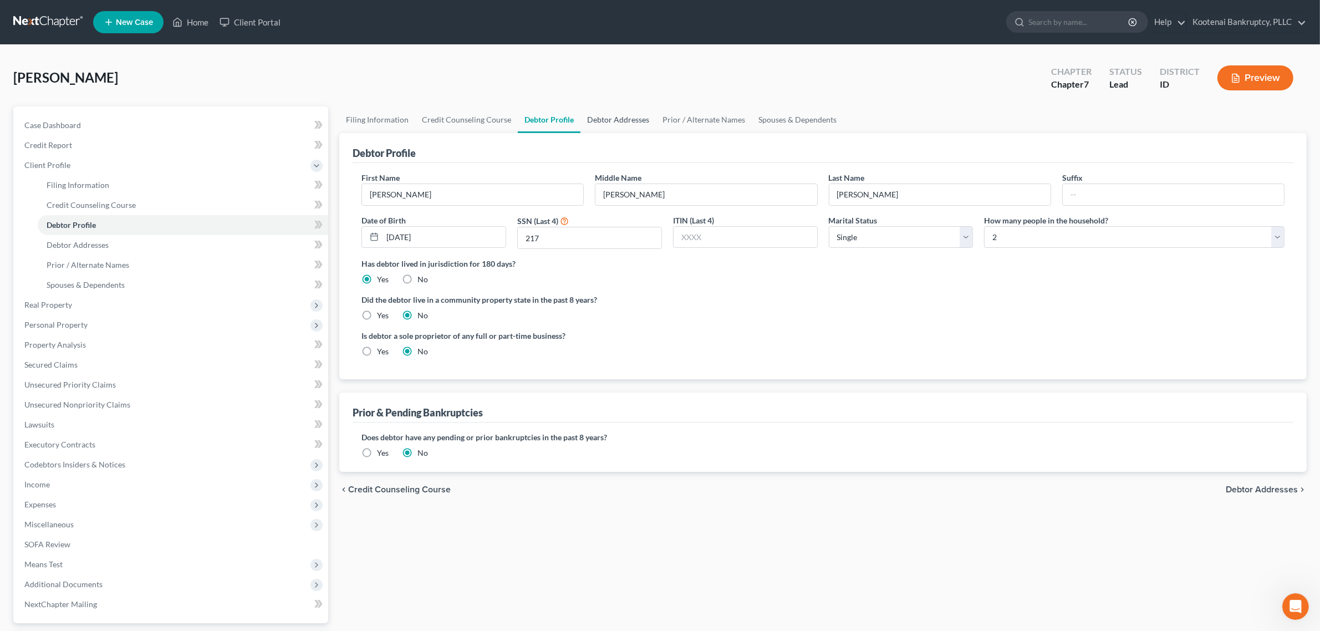
click at [607, 125] on link "Debtor Addresses" at bounding box center [617, 119] width 75 height 27
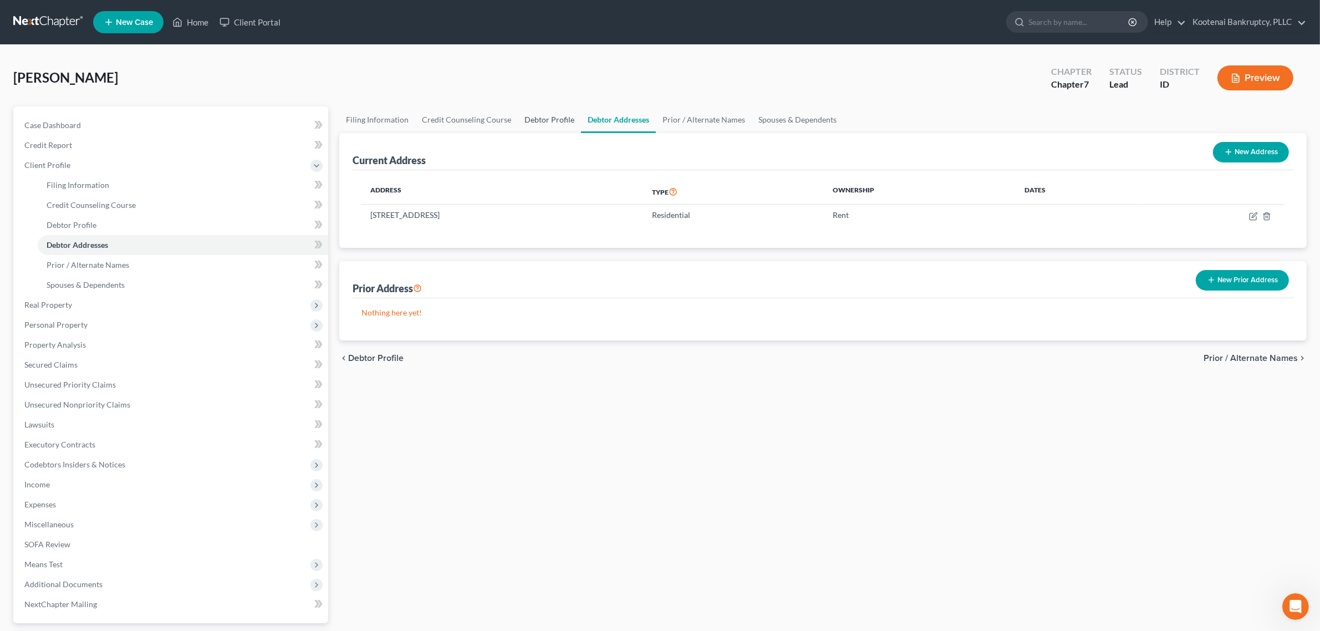
click at [554, 125] on link "Debtor Profile" at bounding box center [549, 119] width 63 height 27
select select "0"
select select "1"
